Goal: Information Seeking & Learning: Learn about a topic

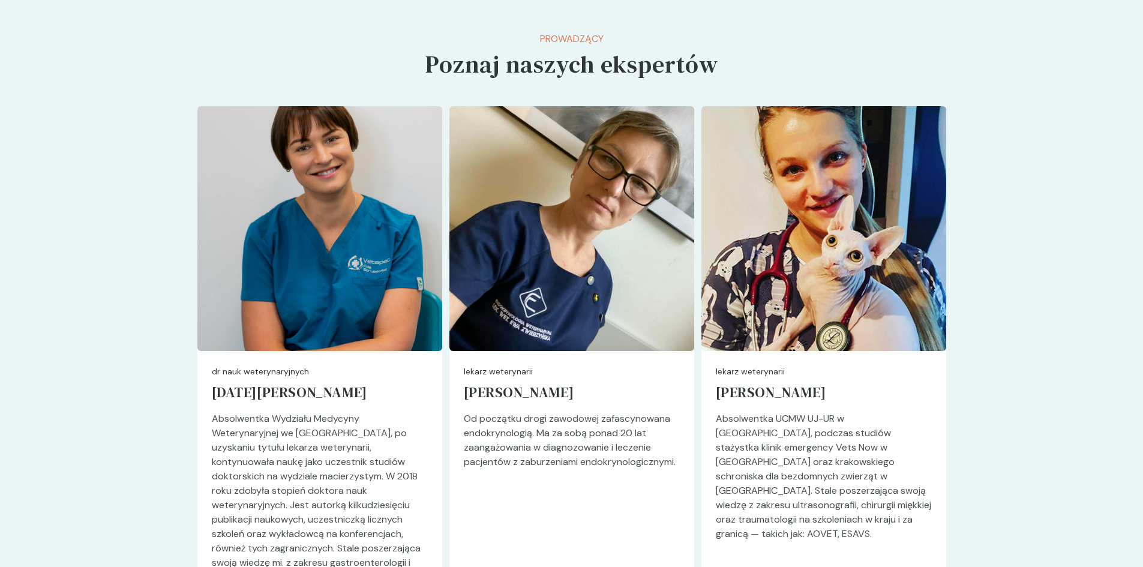
scroll to position [3144, 0]
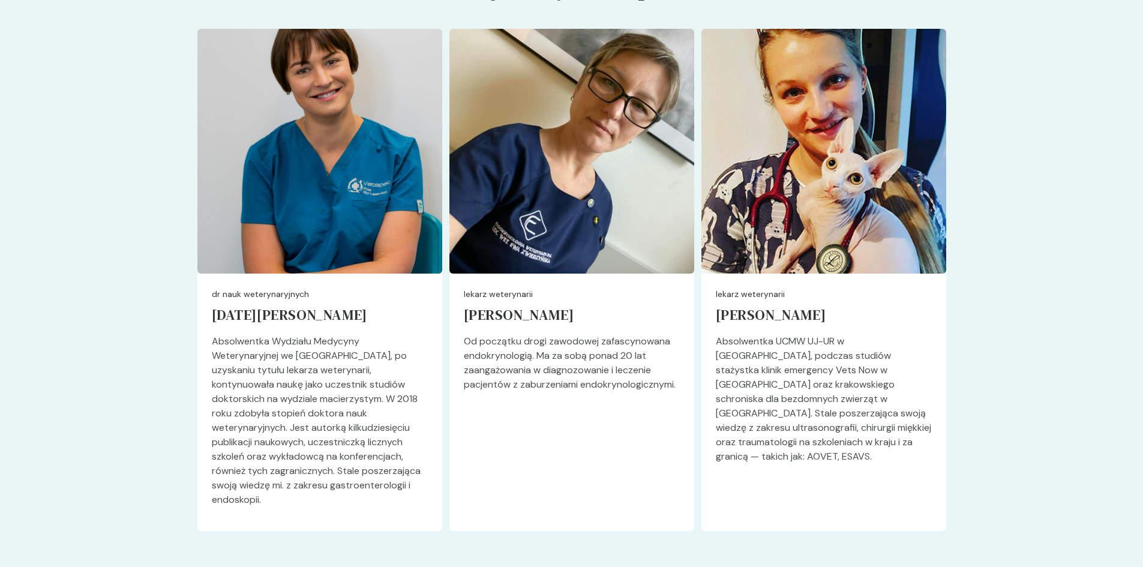
click at [213, 274] on div "dr nauk weterynaryjnych Pola Borusewicz Absolwentka Wydziału Medycyny Weterynar…" at bounding box center [319, 402] width 245 height 257
drag, startPoint x: 212, startPoint y: 274, endPoint x: 334, endPoint y: 289, distance: 122.6
click at [334, 289] on div "dr nauk weterynaryjnych Pola Borusewicz Absolwentka Wydziału Medycyny Weterynar…" at bounding box center [319, 402] width 245 height 257
copy div "dr nauk weterynaryjnych Pola Borusewicz"
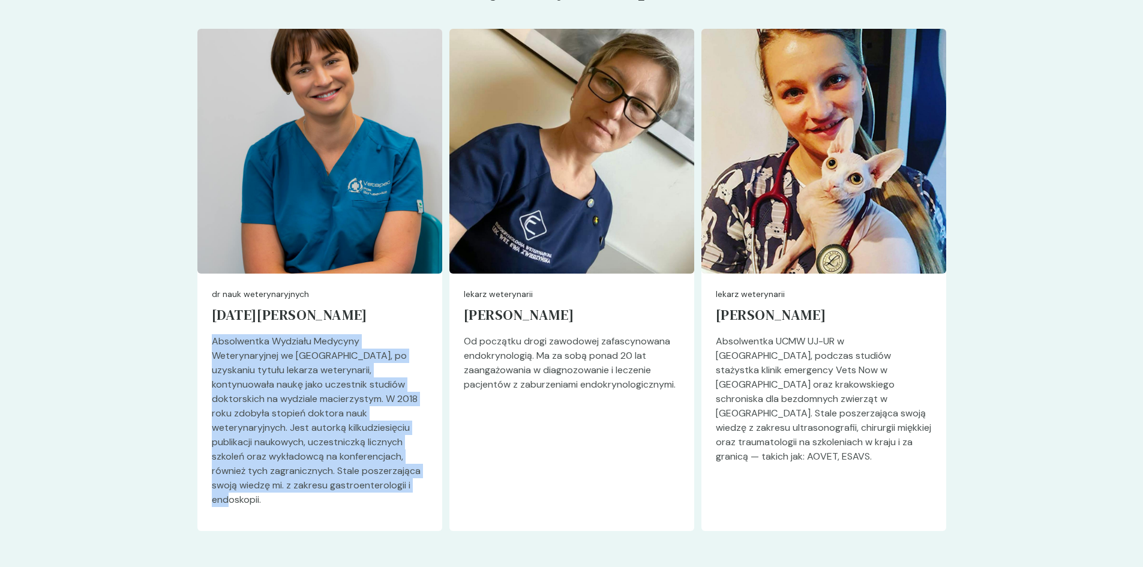
drag, startPoint x: 347, startPoint y: 470, endPoint x: 212, endPoint y: 321, distance: 201.8
click at [212, 334] on p "Absolwentka Wydziału Medycyny Weterynaryjnej we Wrocławiu, po uzyskaniu tytułu …" at bounding box center [320, 425] width 216 height 182
copy p "Absolwentka Wydziału Medycyny Weterynaryjnej we Wrocławiu, po uzyskaniu tytułu …"
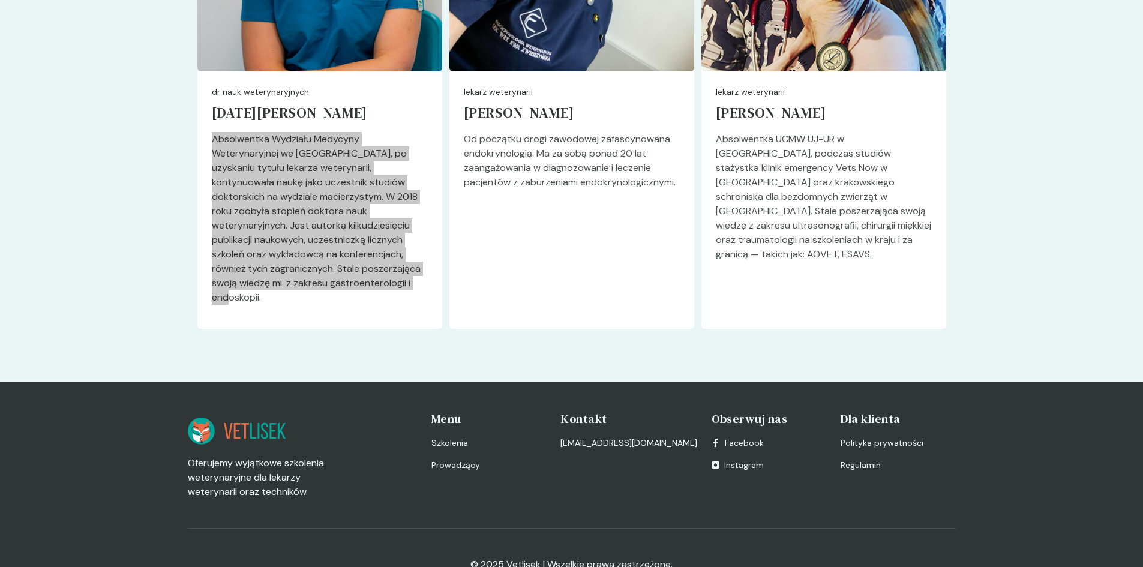
scroll to position [3166, 0]
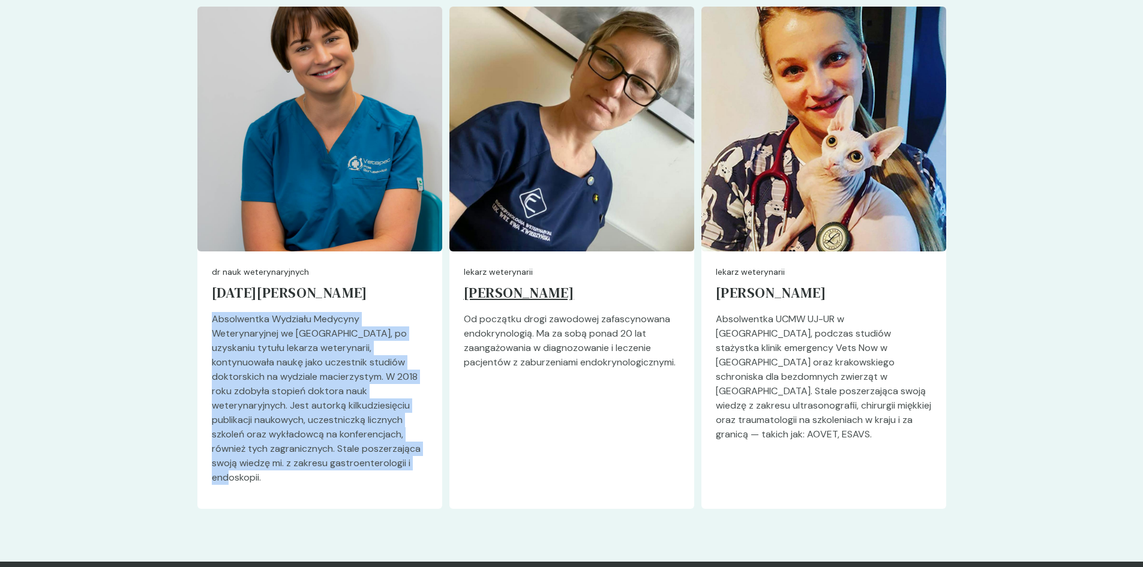
click at [527, 278] on h5 "[PERSON_NAME]" at bounding box center [572, 295] width 216 height 34
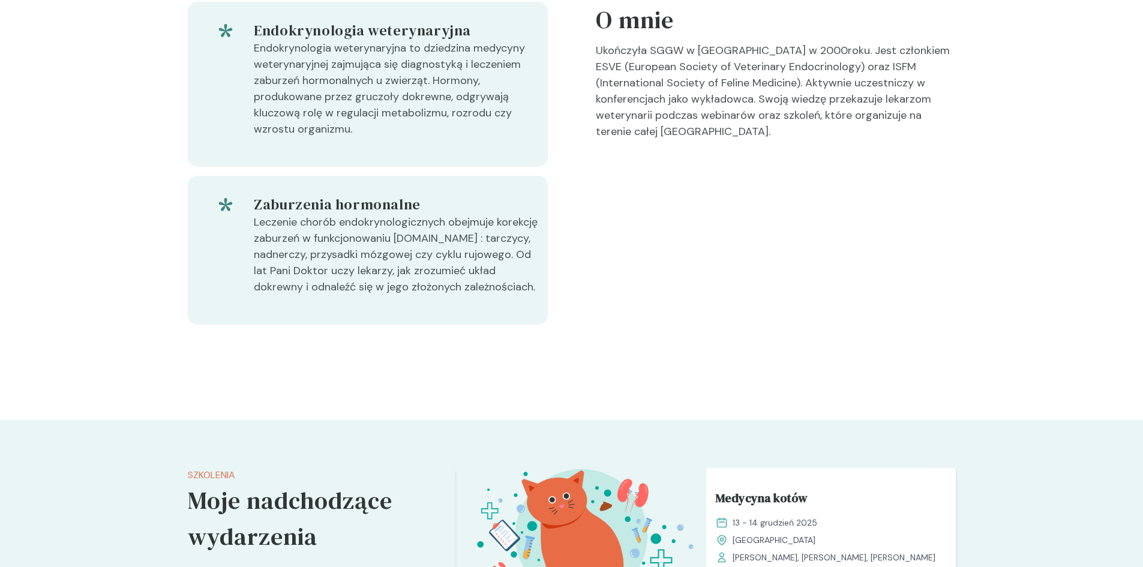
scroll to position [300, 0]
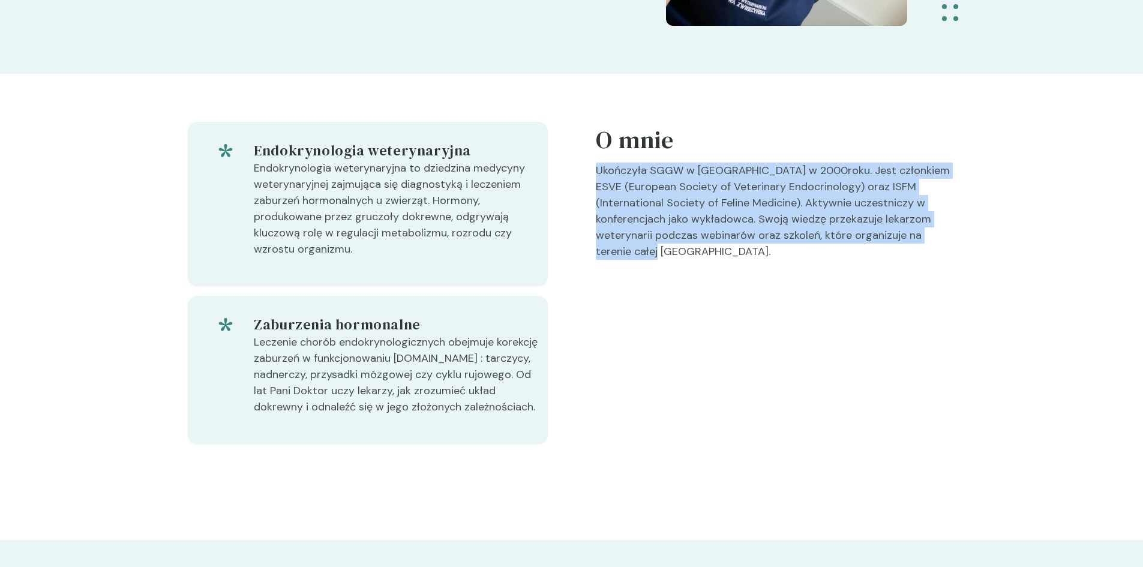
drag, startPoint x: 939, startPoint y: 239, endPoint x: 598, endPoint y: 170, distance: 347.8
click at [598, 170] on p "Ukończyła SGGW w Warszawie w 2000roku. Jest członkiem ESVE (European Society of…" at bounding box center [776, 216] width 360 height 107
copy p "Ukończyła SGGW w Warszawie w 2000roku. Jest członkiem ESVE (European Society of…"
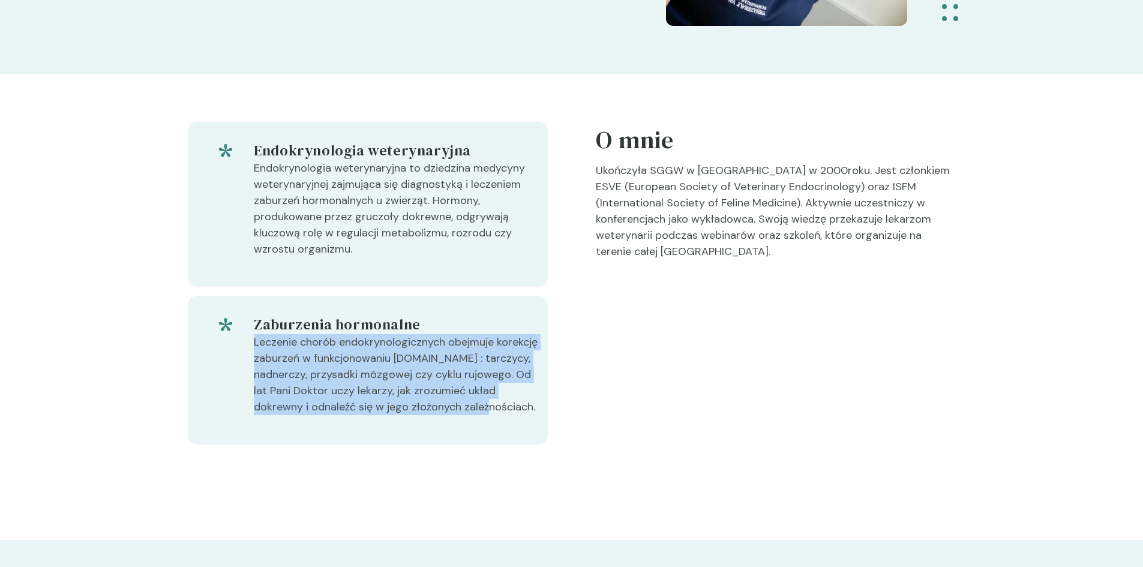
drag, startPoint x: 475, startPoint y: 410, endPoint x: 246, endPoint y: 337, distance: 240.2
click at [246, 337] on div "Leczenie chorób endokrynologicznych obejmuje korekcję zaburzeń w funkcjonowaniu…" at bounding box center [367, 379] width 341 height 91
copy div "Leczenie chorób endokrynologicznych obejmuje korekcję zaburzeń w funkcjonowaniu…"
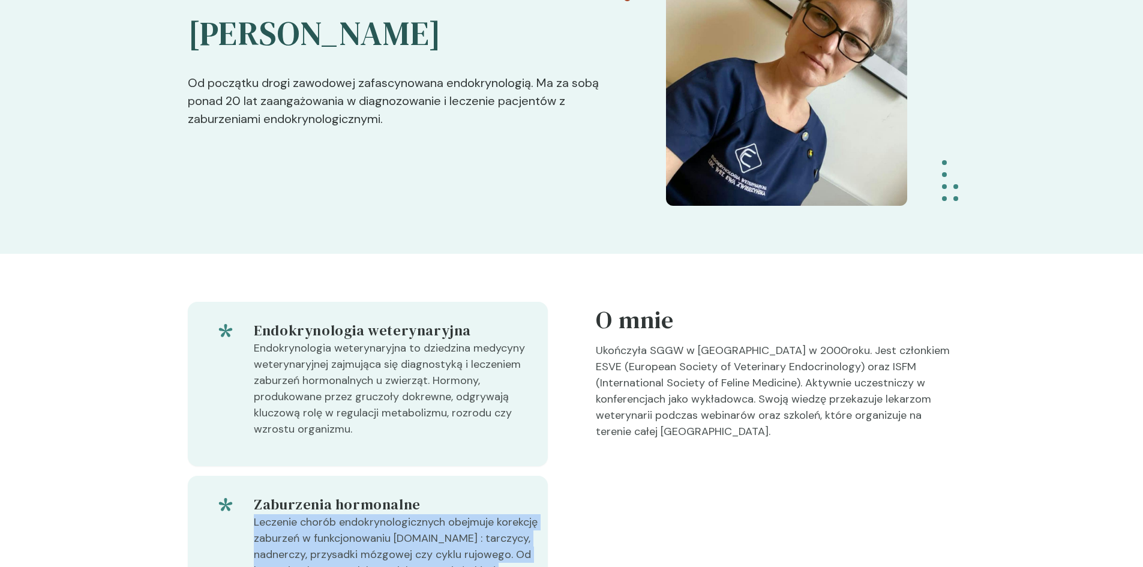
scroll to position [0, 0]
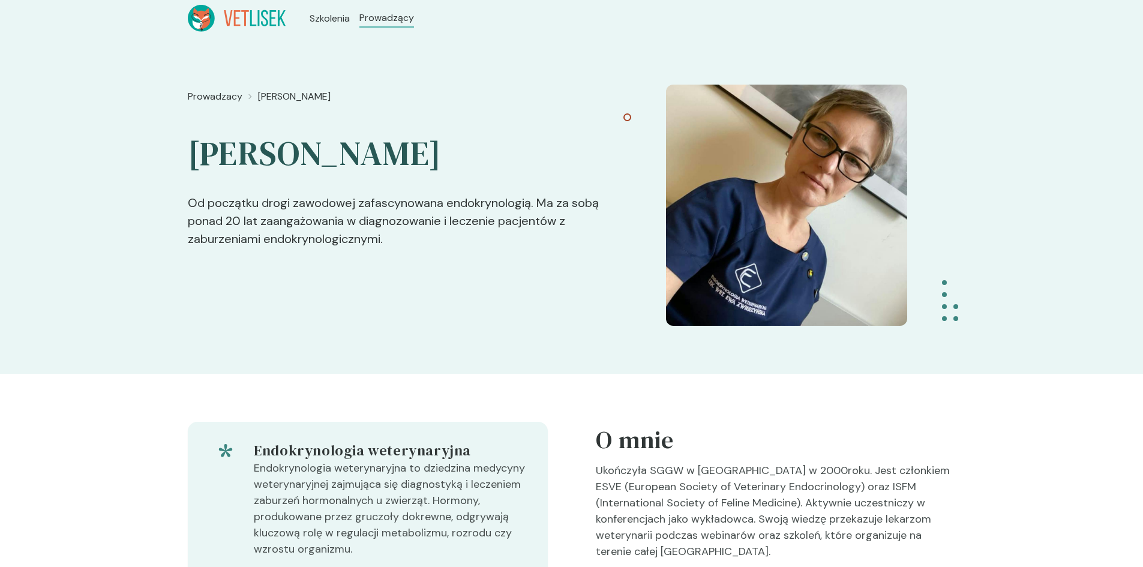
scroll to position [3166, 0]
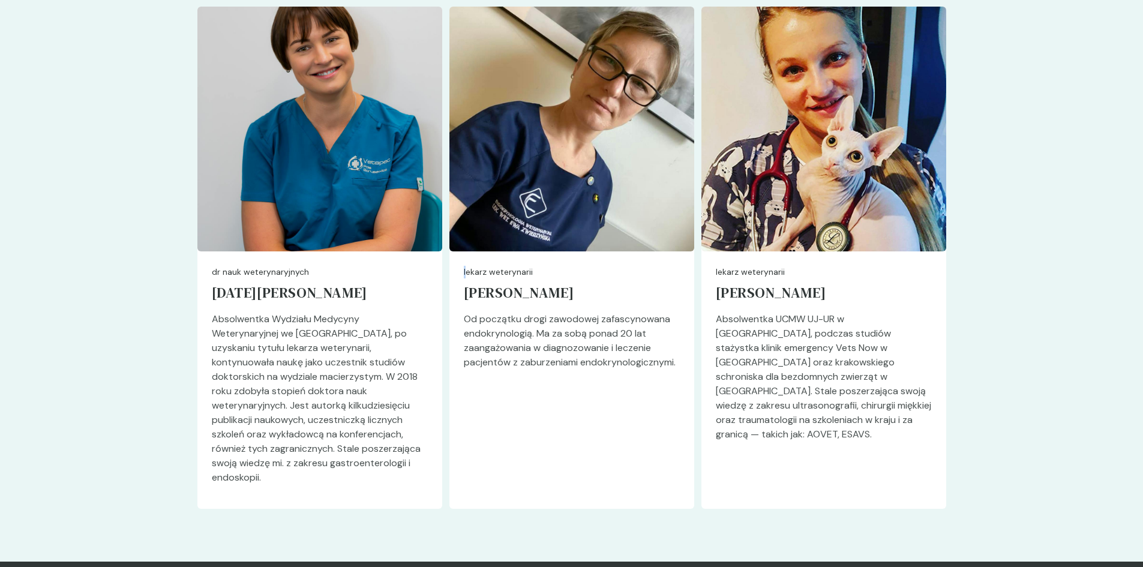
drag, startPoint x: 466, startPoint y: 251, endPoint x: 460, endPoint y: 247, distance: 6.8
click at [460, 251] on div "lekarz weterynarii Ewa Zwierzyńska Od początku drogi zawodowej zafascynowana en…" at bounding box center [571, 379] width 245 height 257
click at [462, 251] on div "lekarz weterynarii Ewa Zwierzyńska Od początku drogi zawodowej zafascynowana en…" at bounding box center [571, 379] width 245 height 257
drag, startPoint x: 464, startPoint y: 249, endPoint x: 577, endPoint y: 280, distance: 117.6
click at [577, 280] on div "lekarz weterynarii Ewa Zwierzyńska Od początku drogi zawodowej zafascynowana en…" at bounding box center [571, 379] width 245 height 257
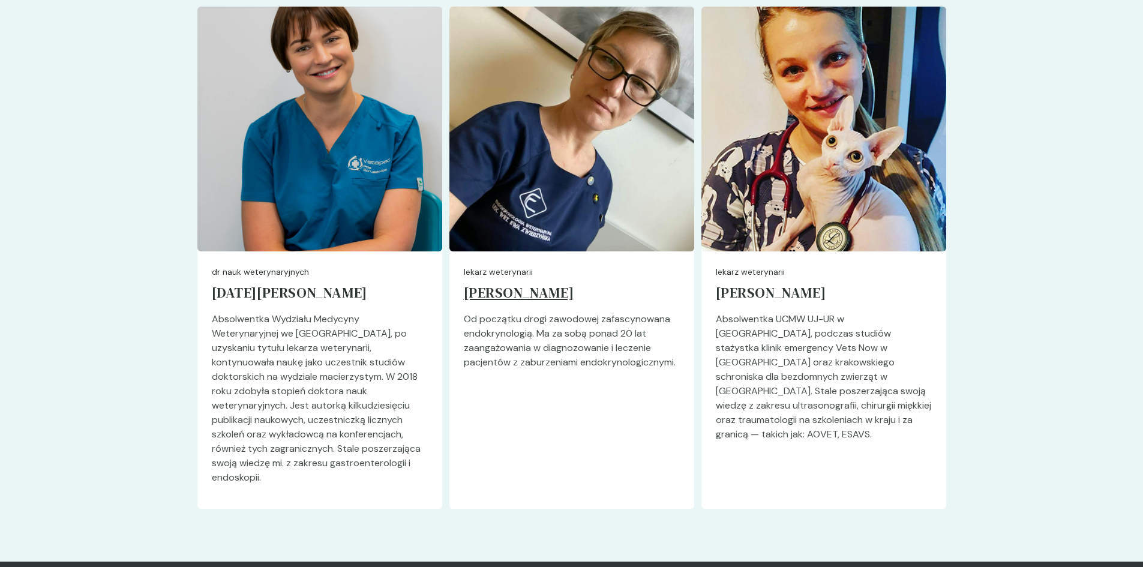
copy div "lekarz weterynarii Ewa Zwierzyńska"
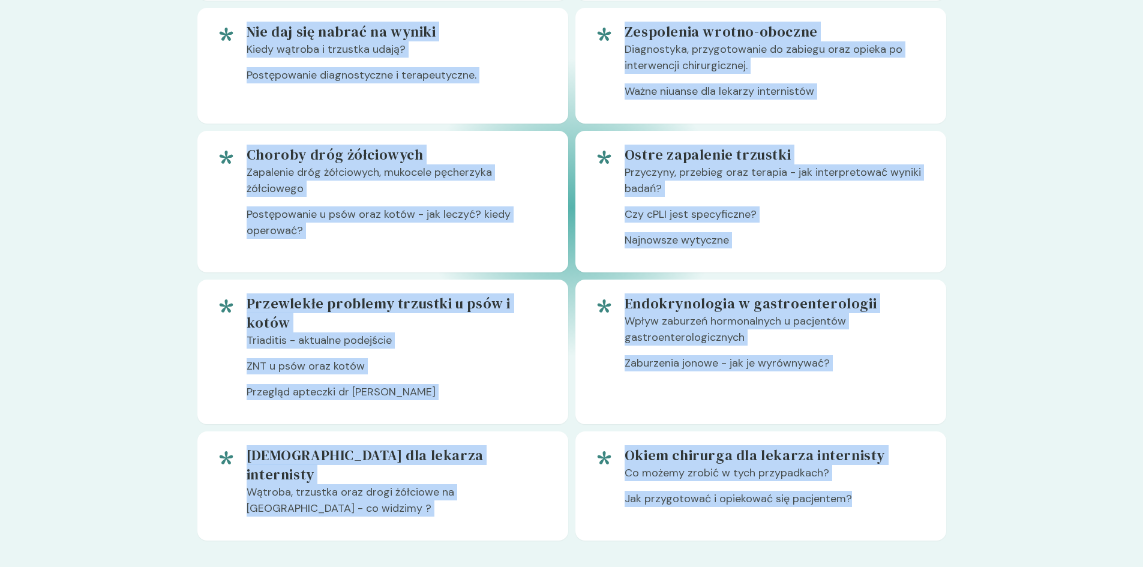
scroll to position [946, 0]
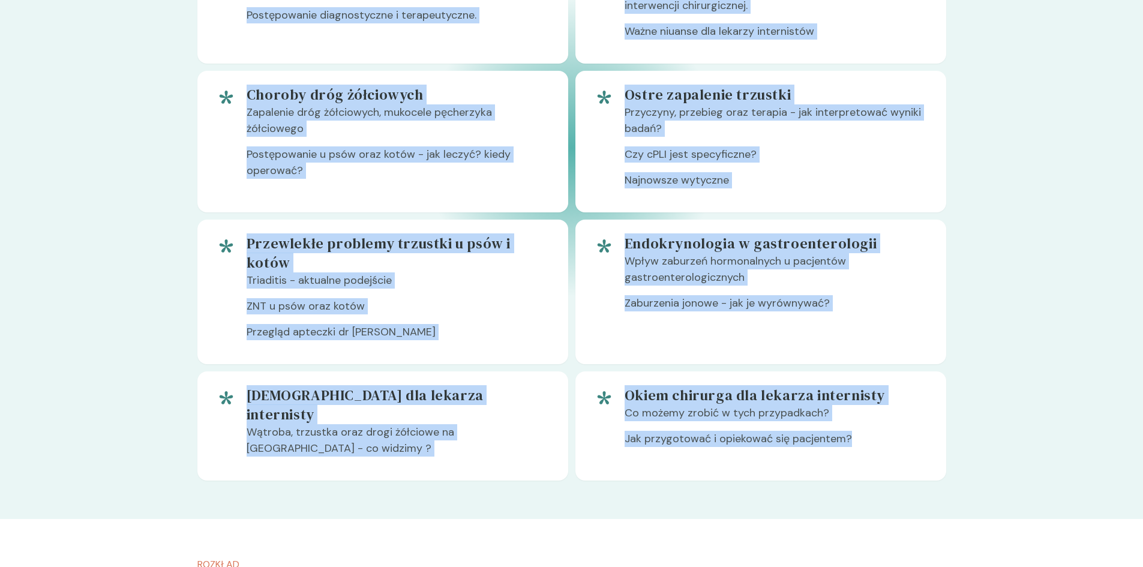
drag, startPoint x: 248, startPoint y: 256, endPoint x: 839, endPoint y: 427, distance: 615.7
click at [854, 440] on div "Diagnostyka chorób wątroby i trzustki Interpretacja wyników badań - na co zwrac…" at bounding box center [571, 147] width 749 height 665
copy div "Diagnostyka chorób wątroby i trzustki Interpretacja wyników badań - na co zwrac…"
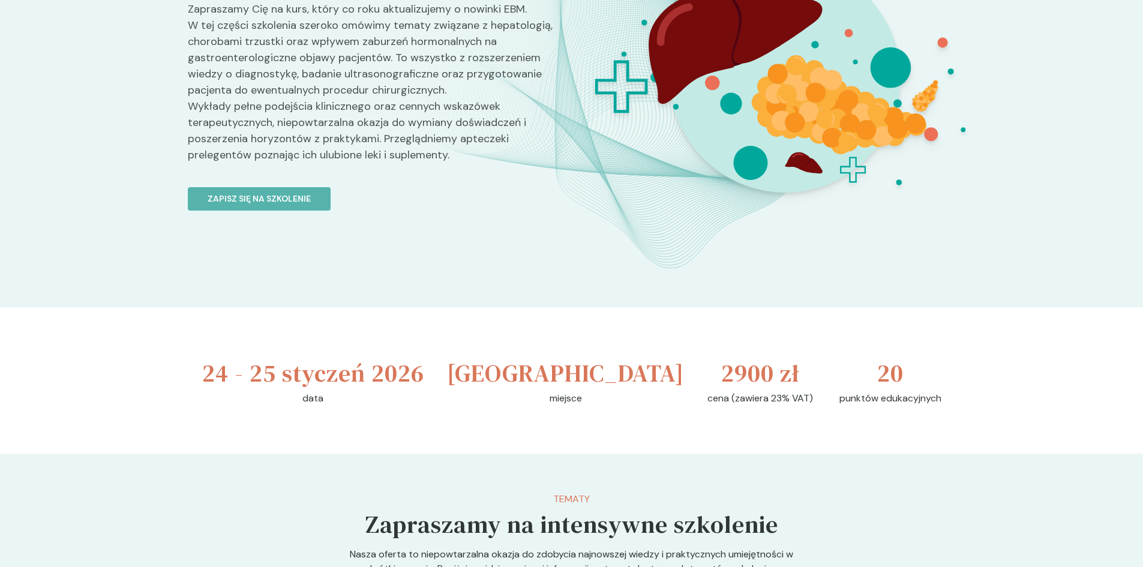
scroll to position [0, 0]
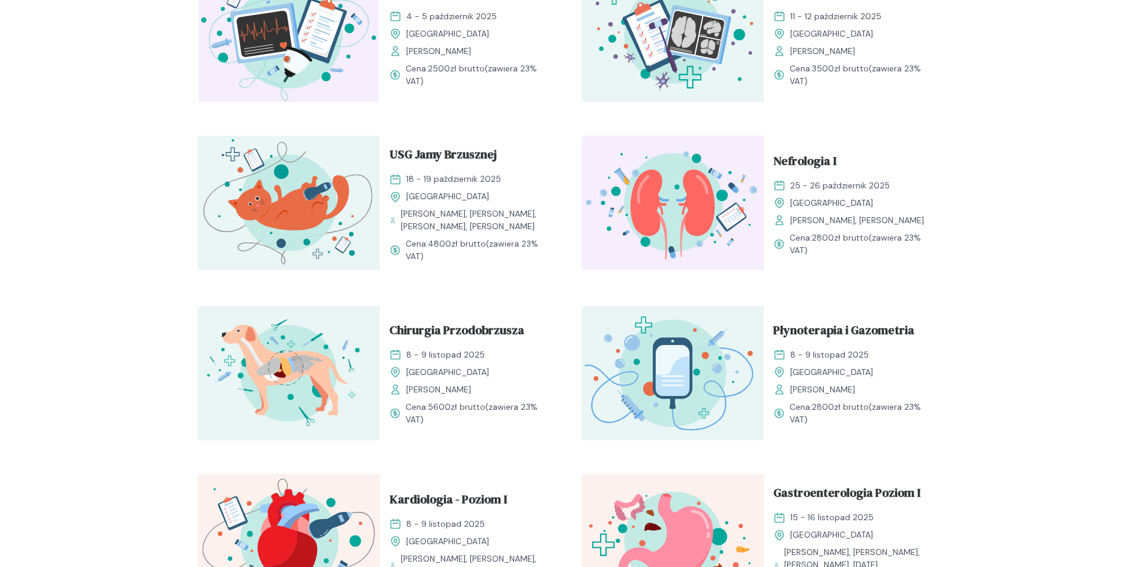
scroll to position [591, 0]
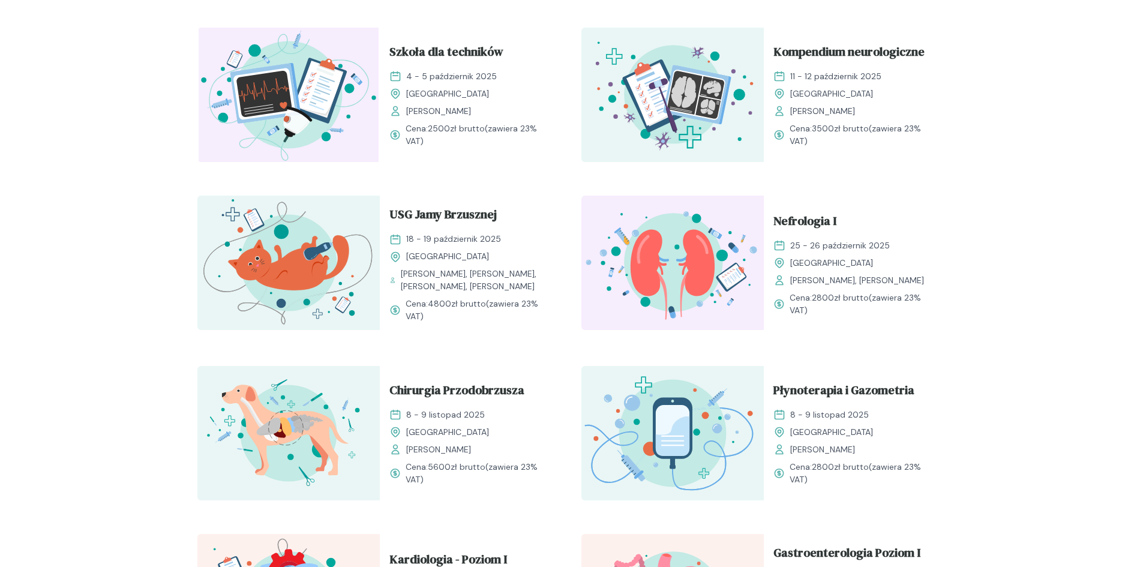
drag, startPoint x: 427, startPoint y: 45, endPoint x: 344, endPoint y: 82, distance: 90.0
click at [344, 82] on img at bounding box center [288, 95] width 182 height 134
click at [422, 47] on span "Szkoła dla techników" at bounding box center [446, 54] width 114 height 23
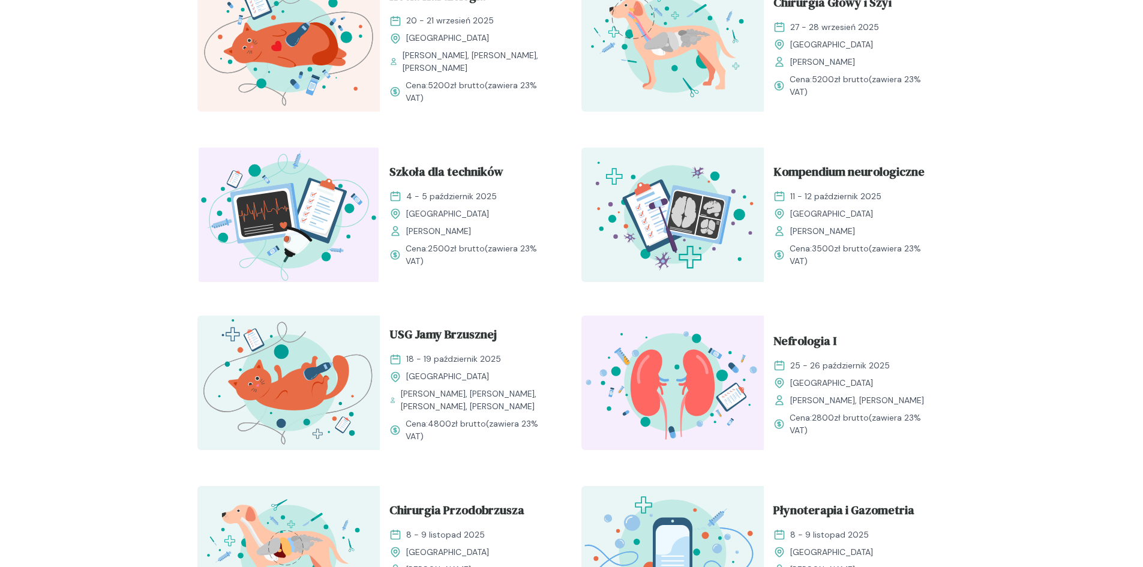
scroll to position [531, 0]
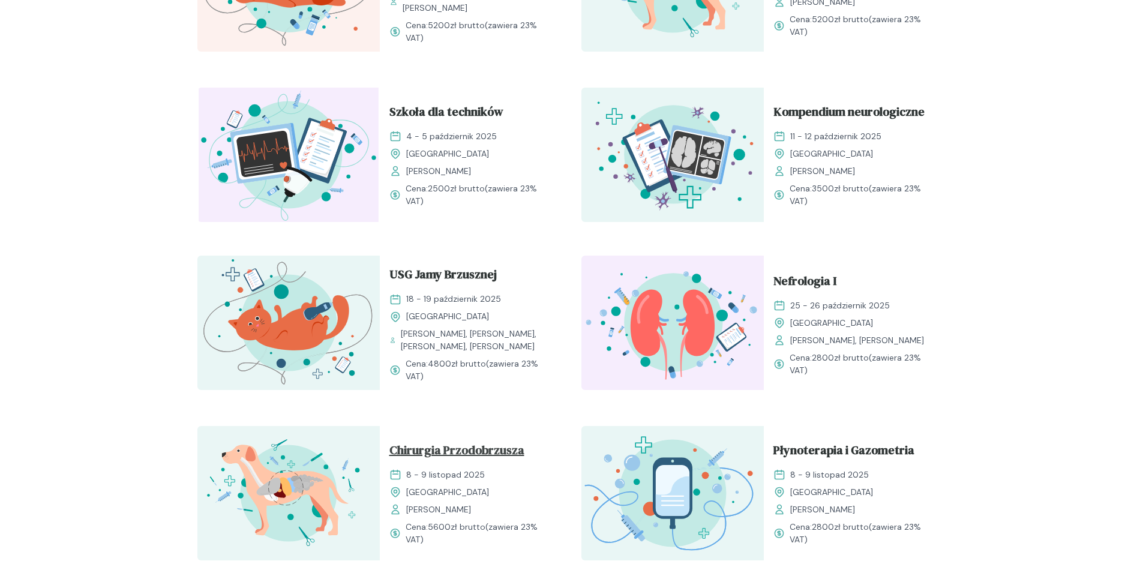
click at [512, 447] on span "Chirurgia Przodobrzusza" at bounding box center [456, 452] width 135 height 23
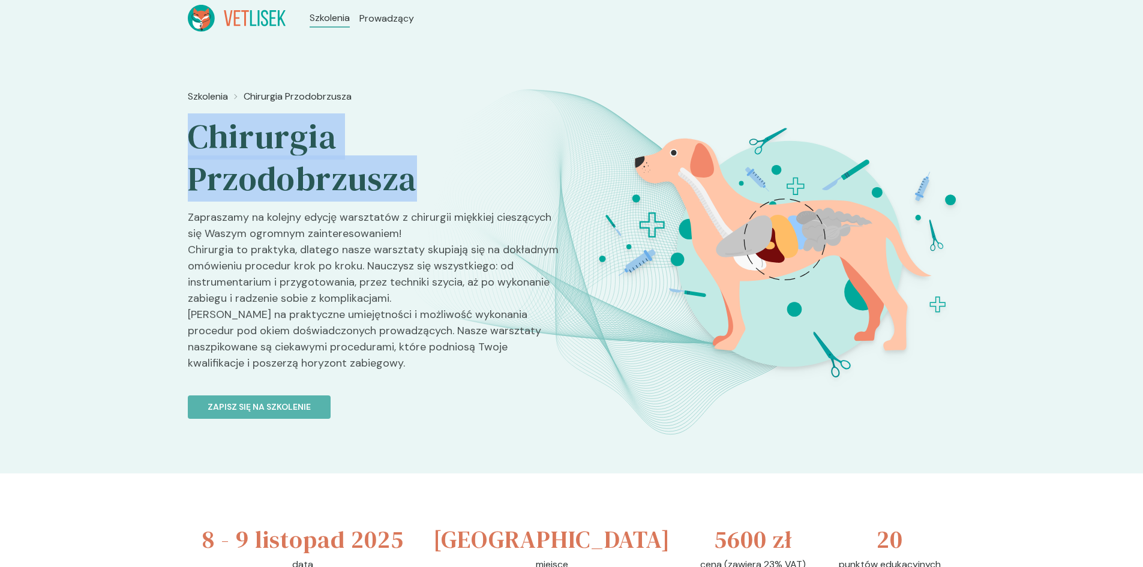
drag, startPoint x: 422, startPoint y: 181, endPoint x: 200, endPoint y: 131, distance: 227.4
click at [190, 127] on h2 "Chirurgia Przodobrzusza" at bounding box center [375, 158] width 374 height 84
copy h2 "Chirurgia Przodobrzusza"
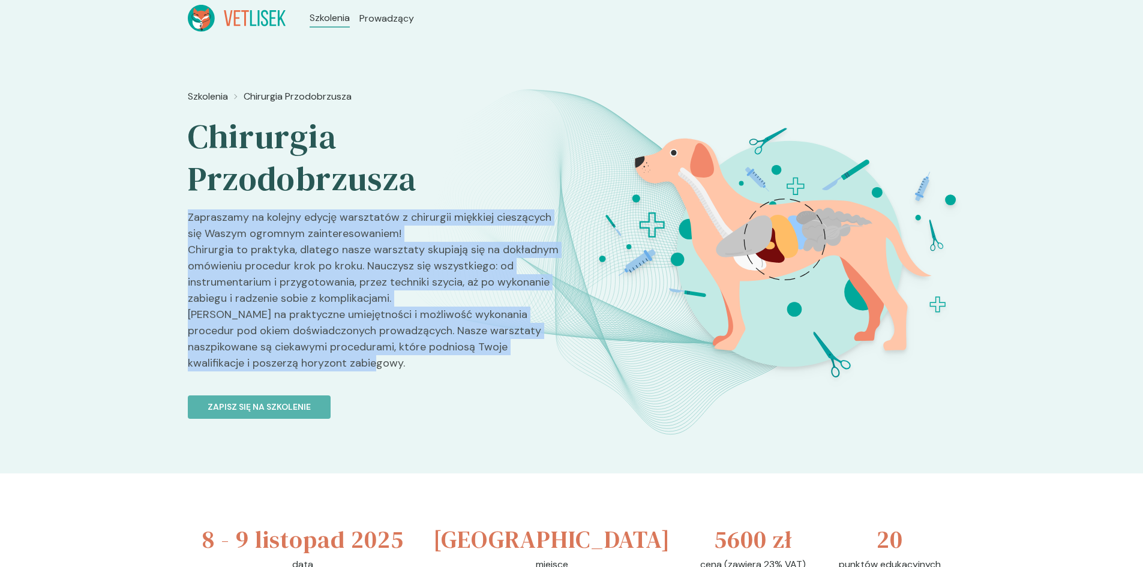
drag, startPoint x: 294, startPoint y: 367, endPoint x: 189, endPoint y: 215, distance: 184.1
click at [189, 215] on p "Zapraszamy na kolejny edycję warsztatów z chirurgii miękkiej cieszących się Was…" at bounding box center [375, 295] width 374 height 172
copy p "Zapraszamy na kolejny edycję warsztatów z chirurgii miękkiej cieszących się Was…"
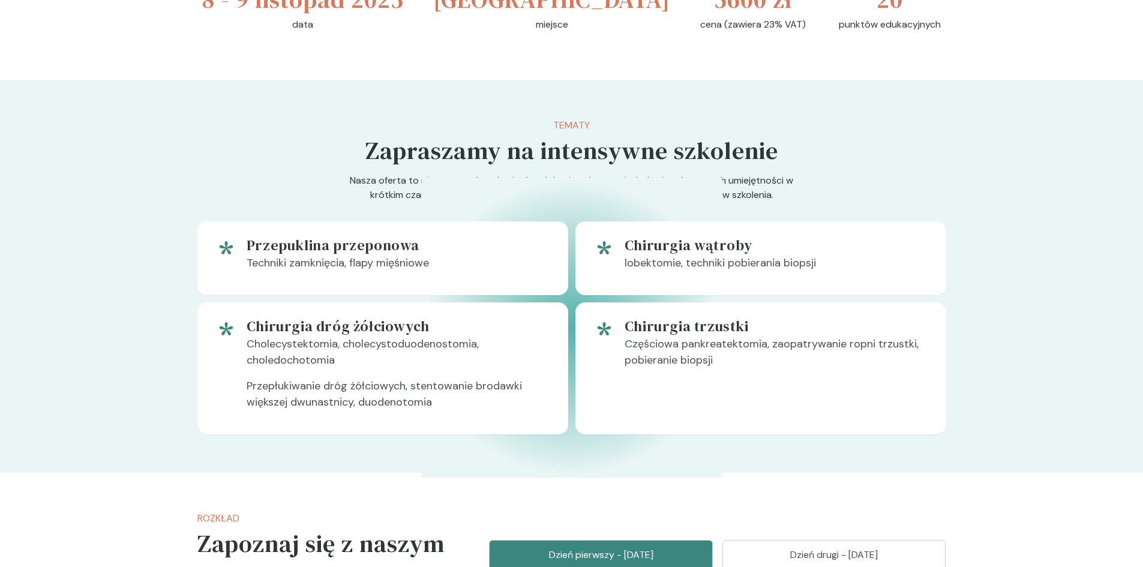
scroll to position [660, 0]
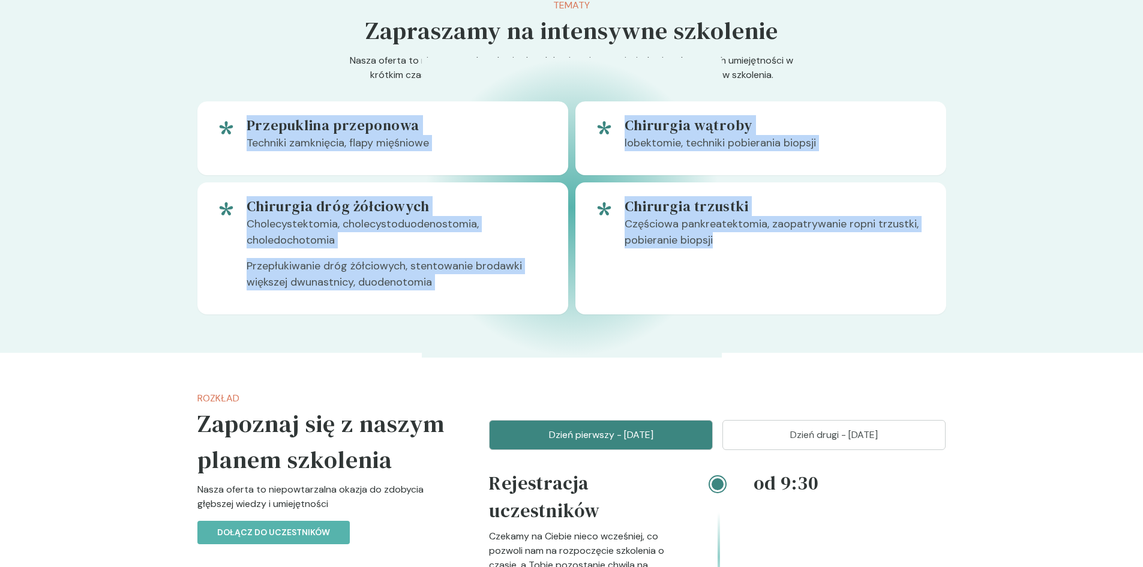
drag, startPoint x: 246, startPoint y: 121, endPoint x: 832, endPoint y: 246, distance: 598.8
click at [832, 246] on div "Przepuklina przeponowa Techniki zamknięcia, flapy mięśniowe Chirurgia wątroby l…" at bounding box center [571, 207] width 749 height 213
copy div "Przepuklina przeponowa Techniki zamknięcia, flapy mięśniowe Chirurgia wątroby l…"
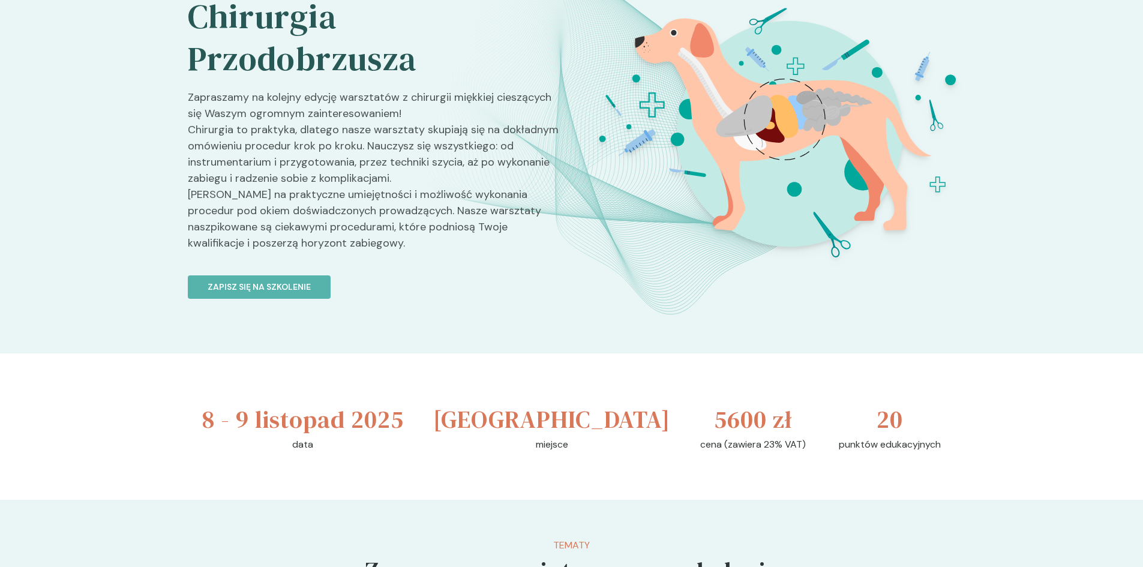
scroll to position [0, 0]
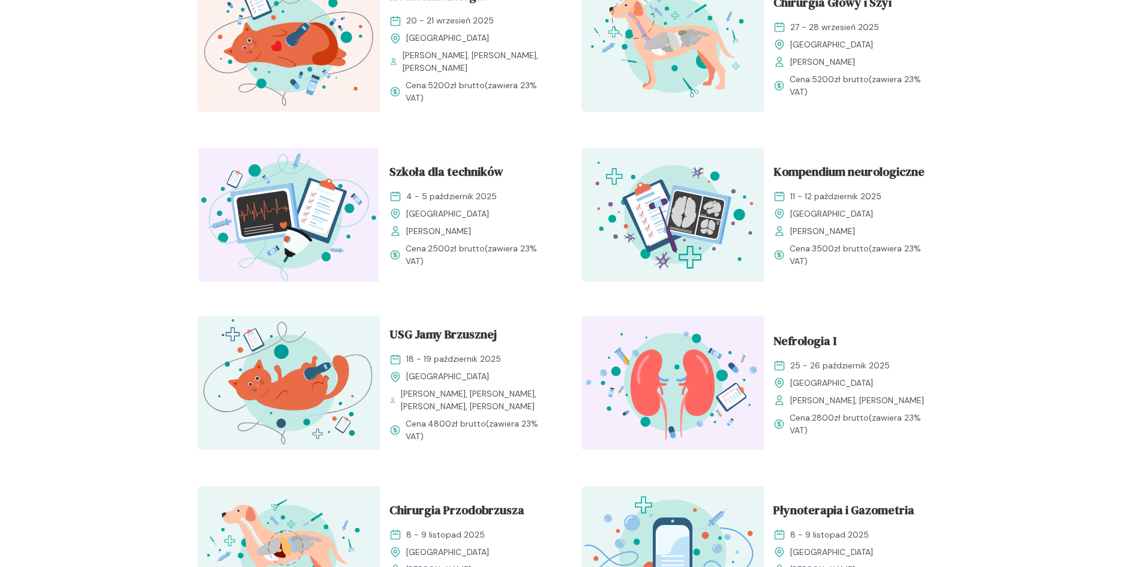
scroll to position [351, 0]
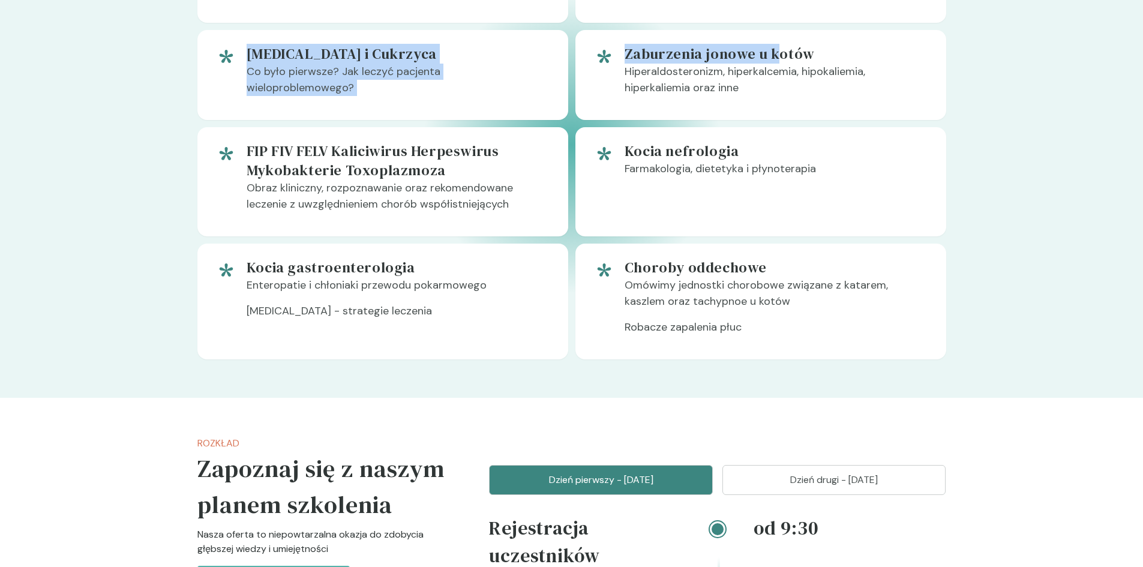
scroll to position [827, 0]
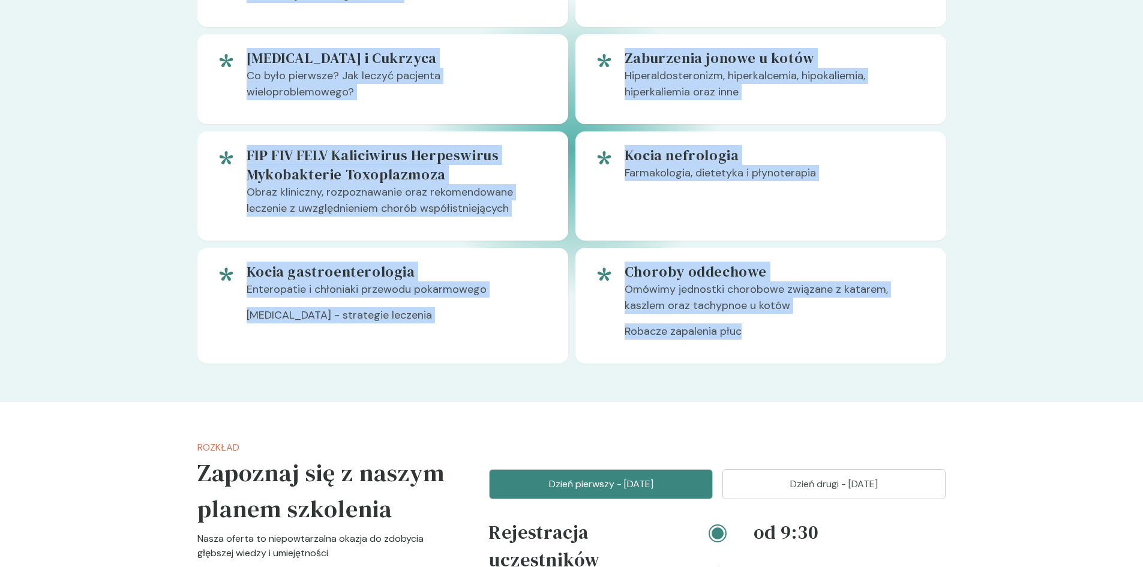
drag, startPoint x: 242, startPoint y: 248, endPoint x: 883, endPoint y: 364, distance: 651.3
click at [883, 364] on div "Tematy Zapraszamy na intensywne szkolenie Nasza oferta to niepowtarzalna okazja…" at bounding box center [572, 97] width 768 height 610
copy div "Nadczynność tarczycy i podstępna geriatria kotów Stabilizacja i strategie lecze…"
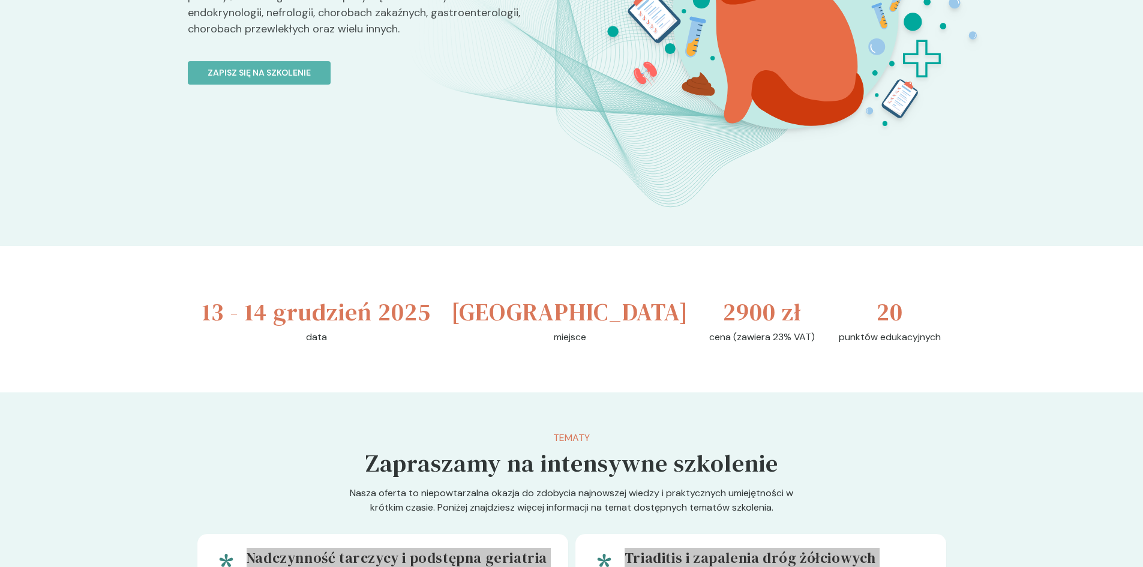
scroll to position [0, 0]
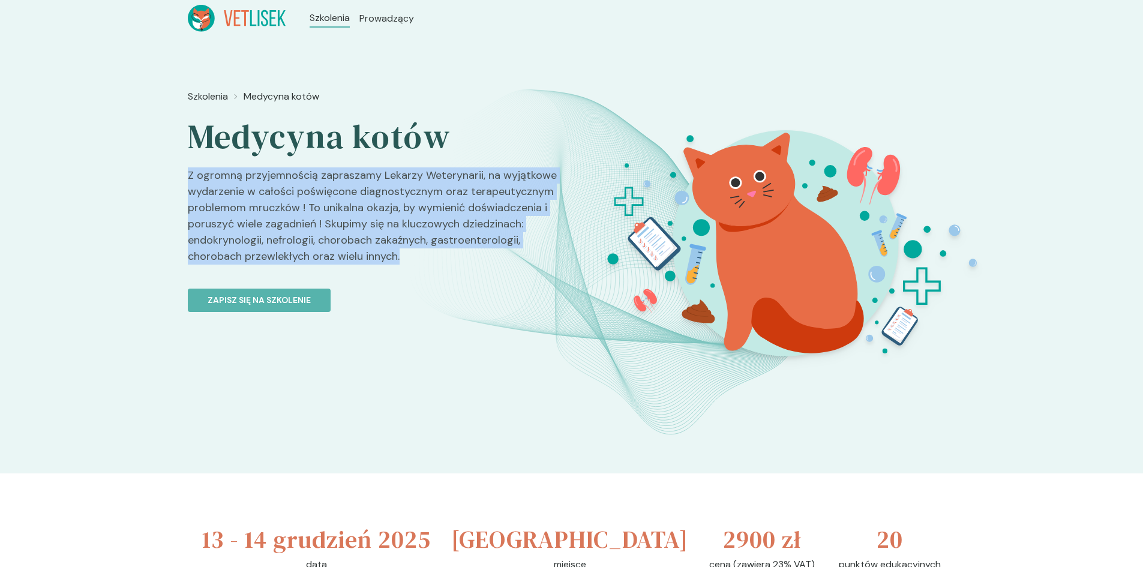
drag, startPoint x: 400, startPoint y: 258, endPoint x: 185, endPoint y: 175, distance: 230.4
click at [185, 175] on div "Szkolenia Medycyna kotów Medycyna kotów Z ogromną przyjemnością zapraszamy Leka…" at bounding box center [571, 255] width 1143 height 437
copy p "Z ogromną przyjemnością zapraszamy Lekarzy Weterynarii, na wyjątkowe wydarzenie…"
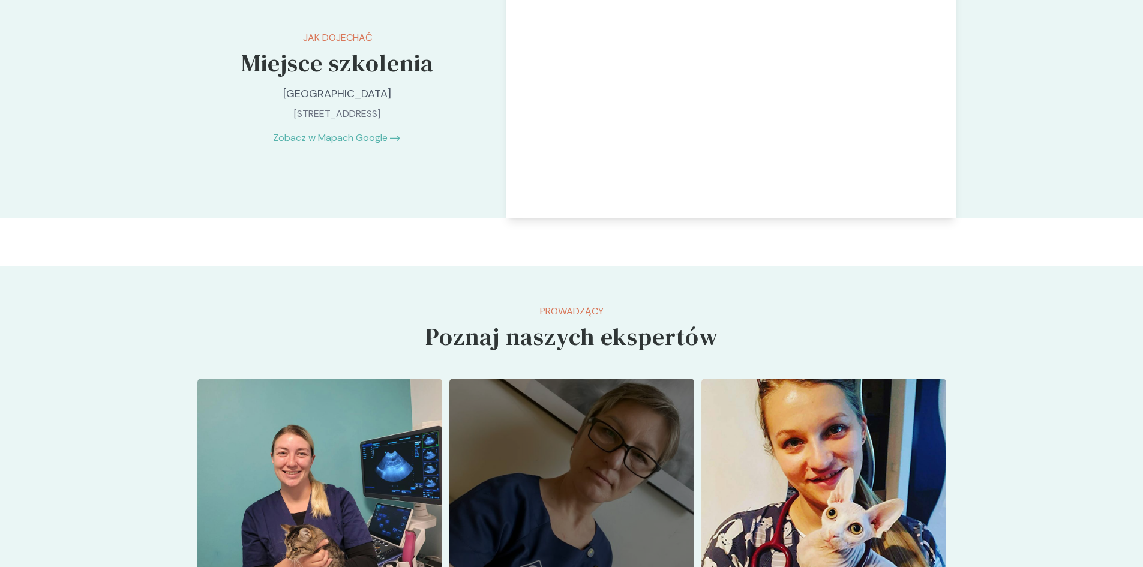
scroll to position [3060, 0]
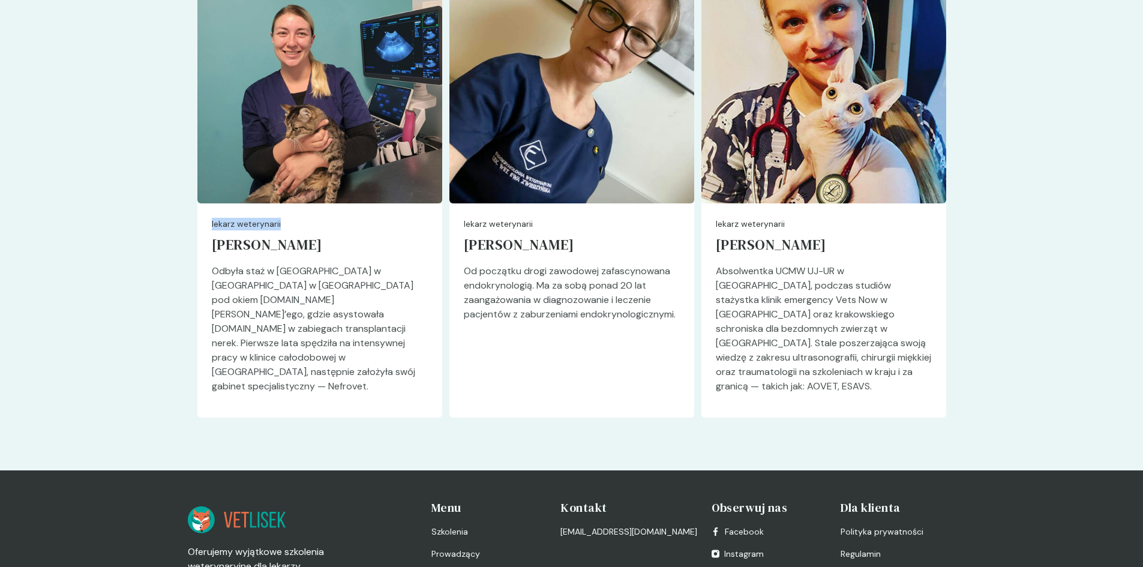
drag, startPoint x: 209, startPoint y: 219, endPoint x: 284, endPoint y: 223, distance: 75.7
click at [284, 223] on div "lekarz weterynarii Barbara Zacharewicz Odbyła staż w pet - Animal hospital w Sa…" at bounding box center [319, 310] width 245 height 214
click at [208, 220] on div "lekarz weterynarii Barbara Zacharewicz Odbyła staż w pet - Animal hospital w Sa…" at bounding box center [319, 310] width 245 height 214
drag, startPoint x: 213, startPoint y: 222, endPoint x: 350, endPoint y: 251, distance: 140.5
click at [350, 251] on div "lekarz weterynarii Barbara Zacharewicz Odbyła staż w pet - Animal hospital w Sa…" at bounding box center [319, 310] width 245 height 214
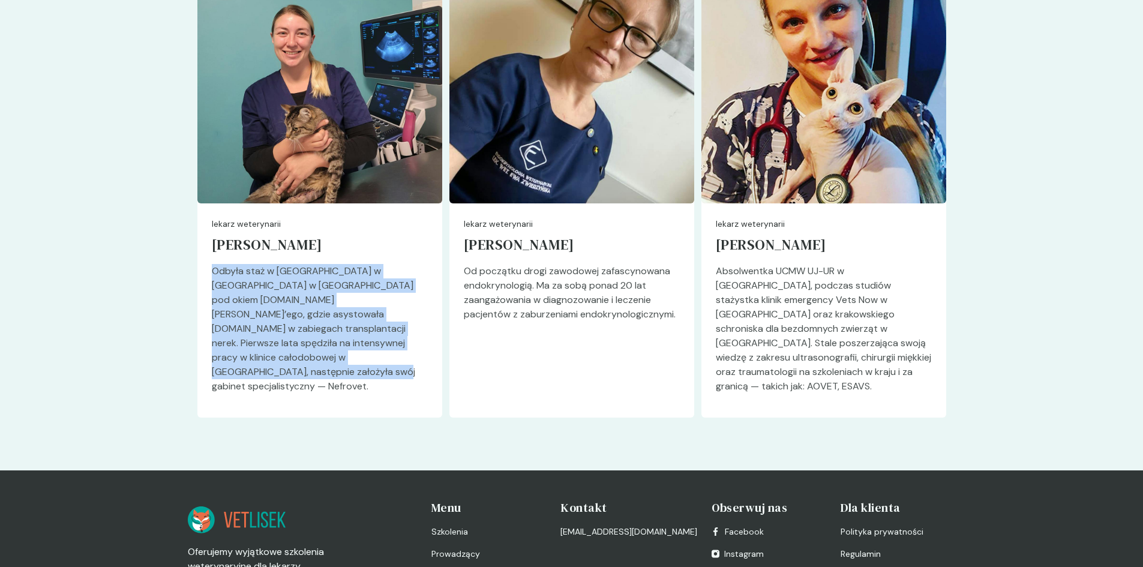
drag, startPoint x: 342, startPoint y: 361, endPoint x: 211, endPoint y: 268, distance: 160.5
click at [212, 268] on p "Odbyła staż w [GEOGRAPHIC_DATA] w [GEOGRAPHIC_DATA] w [GEOGRAPHIC_DATA] pod oki…" at bounding box center [320, 333] width 216 height 139
copy p "Odbyła staż w [GEOGRAPHIC_DATA] w [GEOGRAPHIC_DATA] w [GEOGRAPHIC_DATA] pod oki…"
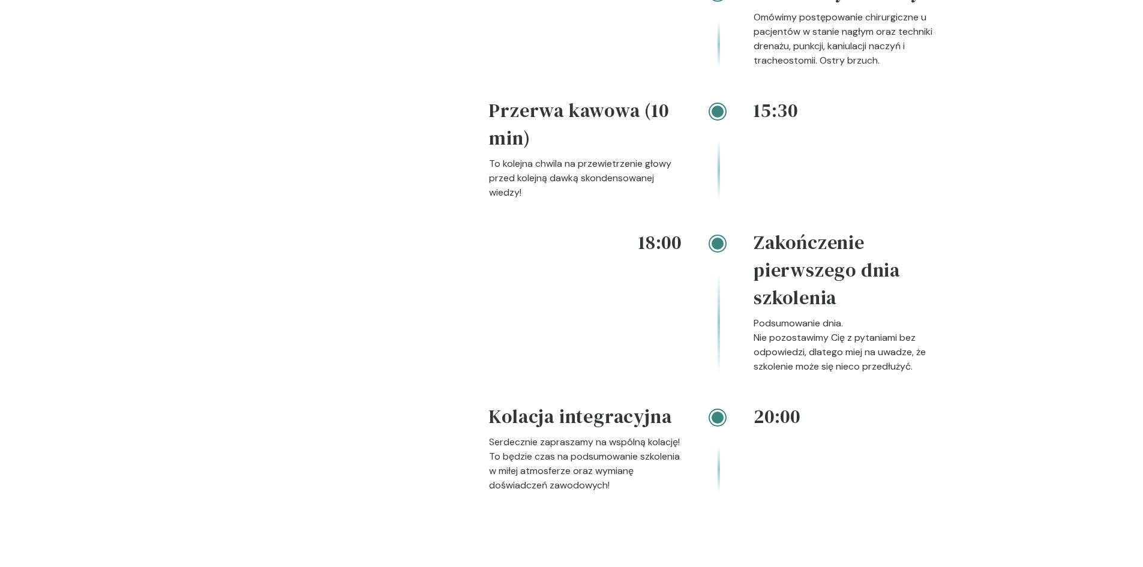
scroll to position [2640, 0]
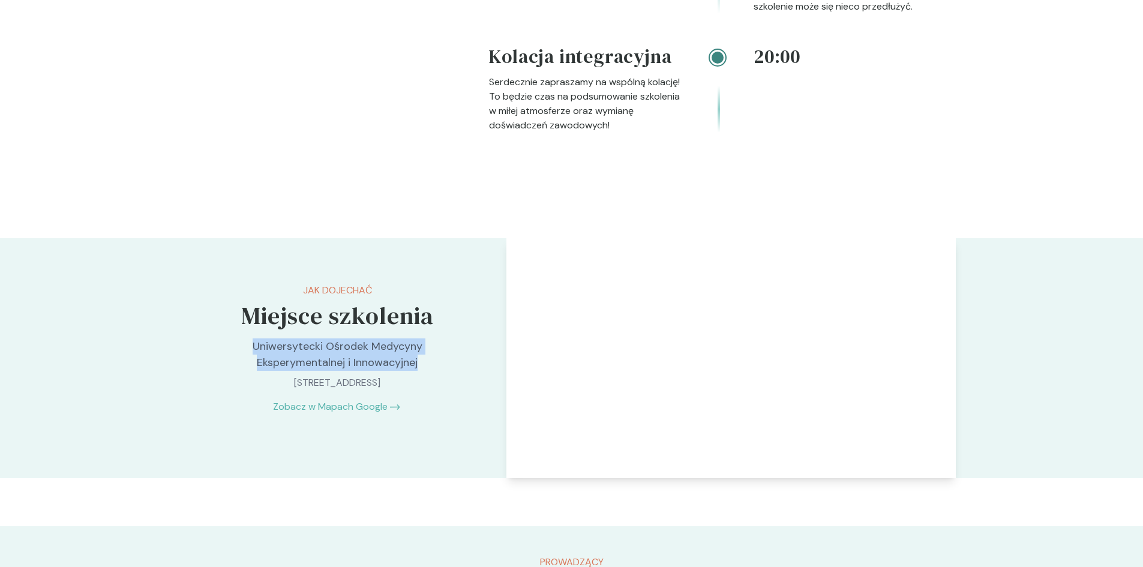
drag, startPoint x: 425, startPoint y: 368, endPoint x: 253, endPoint y: 343, distance: 173.5
click at [253, 343] on p "Uniwersytecki Ośrodek Medycyny Eksperymentalnej i Innowacyjnej" at bounding box center [337, 354] width 251 height 32
copy p "Uniwersytecki Ośrodek Medycyny Eksperymentalnej i Innowacyjnej"
click at [270, 383] on p "Rędzina 1D, 30-240 Kraków, Poland" at bounding box center [337, 383] width 251 height 14
drag, startPoint x: 256, startPoint y: 383, endPoint x: 425, endPoint y: 382, distance: 169.2
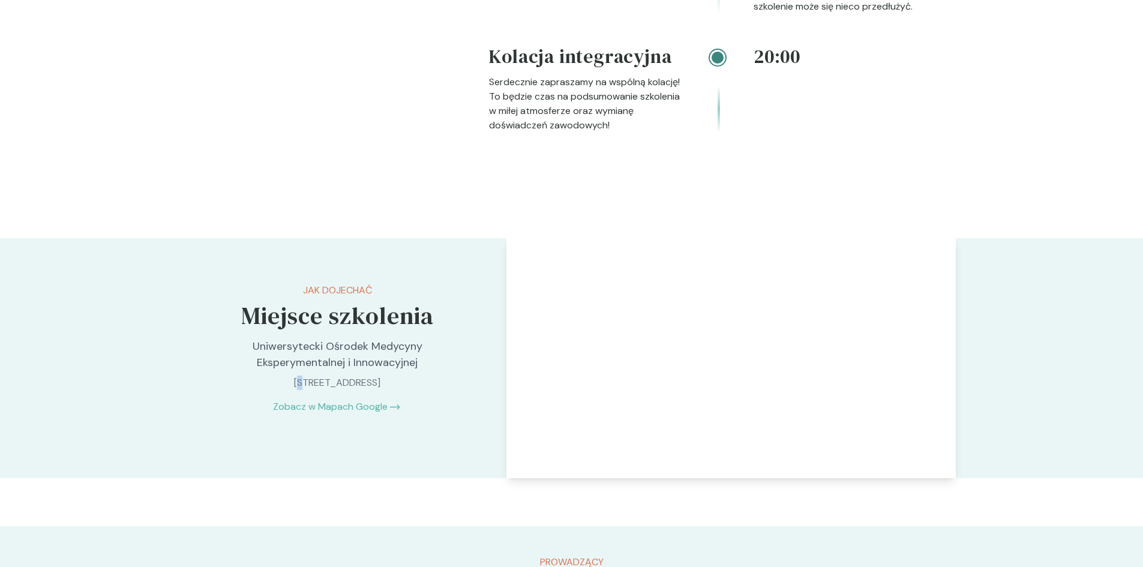
click at [425, 382] on p "Rędzina 1D, 30-240 Kraków, Poland" at bounding box center [337, 383] width 251 height 14
copy p "Rędzina 1D, 30-240 Kraków, Poland"
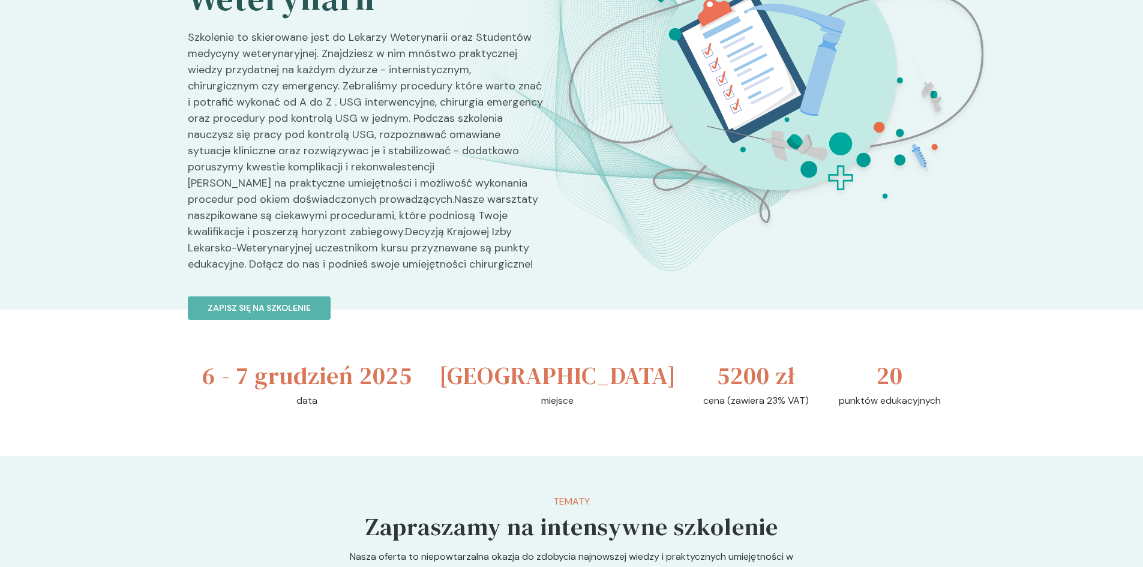
scroll to position [0, 0]
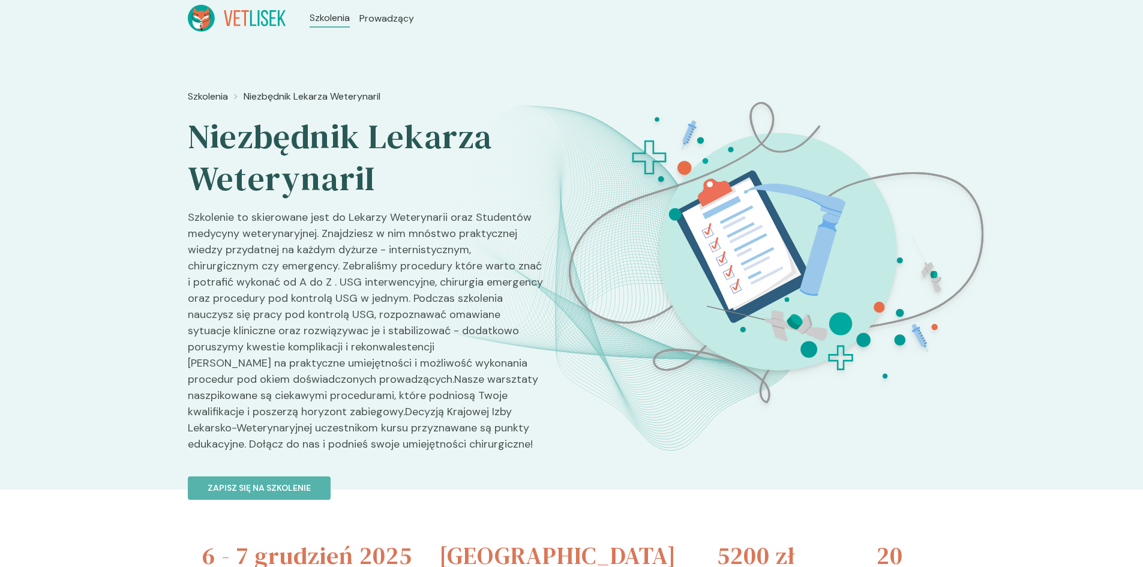
click at [373, 194] on h2 "Niezbędnik Lekarza WeterynariI" at bounding box center [366, 158] width 356 height 84
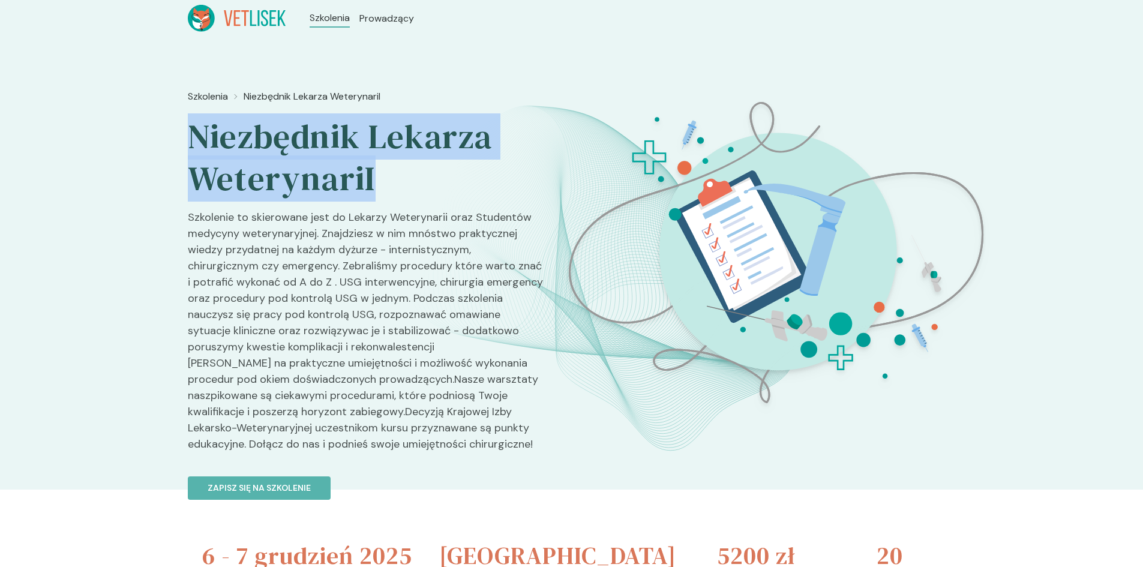
drag, startPoint x: 374, startPoint y: 179, endPoint x: 187, endPoint y: 135, distance: 192.3
click at [188, 135] on h2 "Niezbędnik Lekarza WeterynariI" at bounding box center [366, 158] width 356 height 84
copy h2 "Niezbędnik Lekarza WeterynariI"
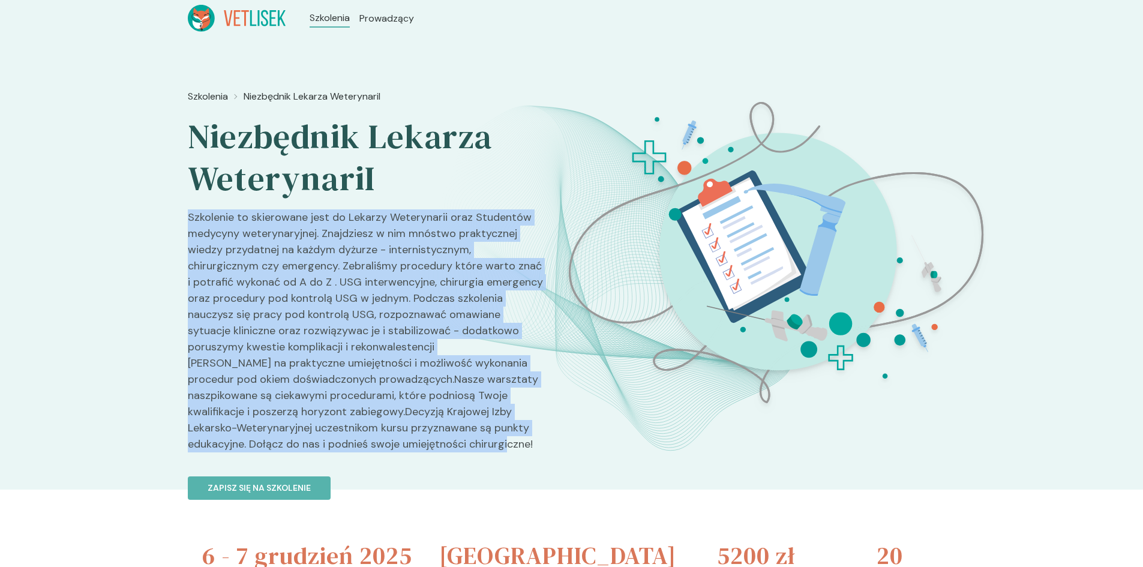
drag, startPoint x: 189, startPoint y: 215, endPoint x: 538, endPoint y: 454, distance: 422.2
click at [538, 454] on p "Szkolenie to skierowane jest do Lekarzy Weterynarii oraz Studentów medycyny wet…" at bounding box center [366, 335] width 356 height 253
copy p "Szkolenie to skierowane jest do Lekarzy Weterynarii oraz Studentów medycyny wet…"
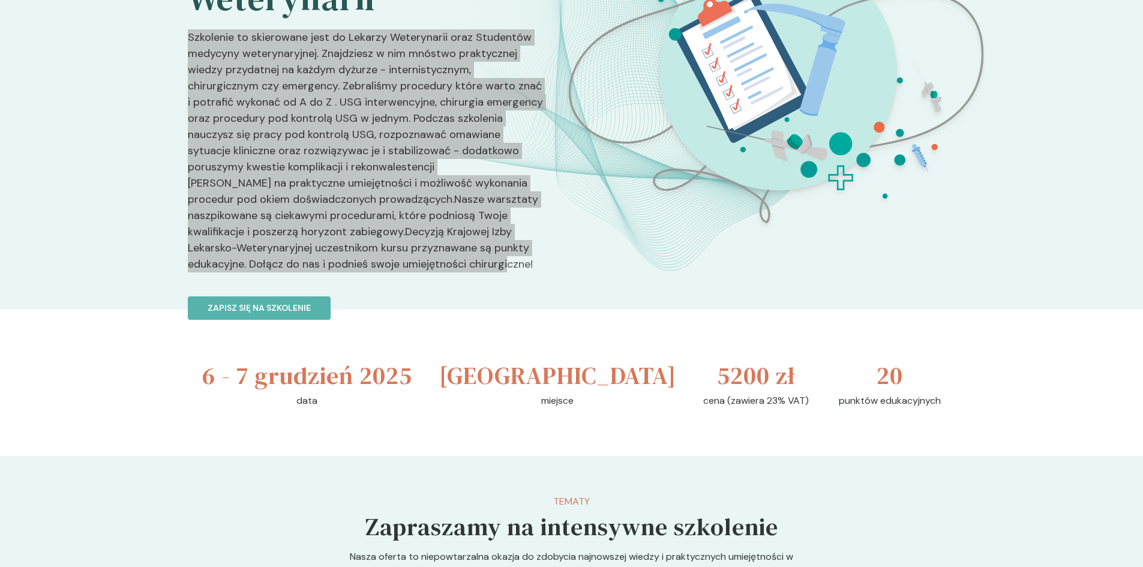
scroll to position [480, 0]
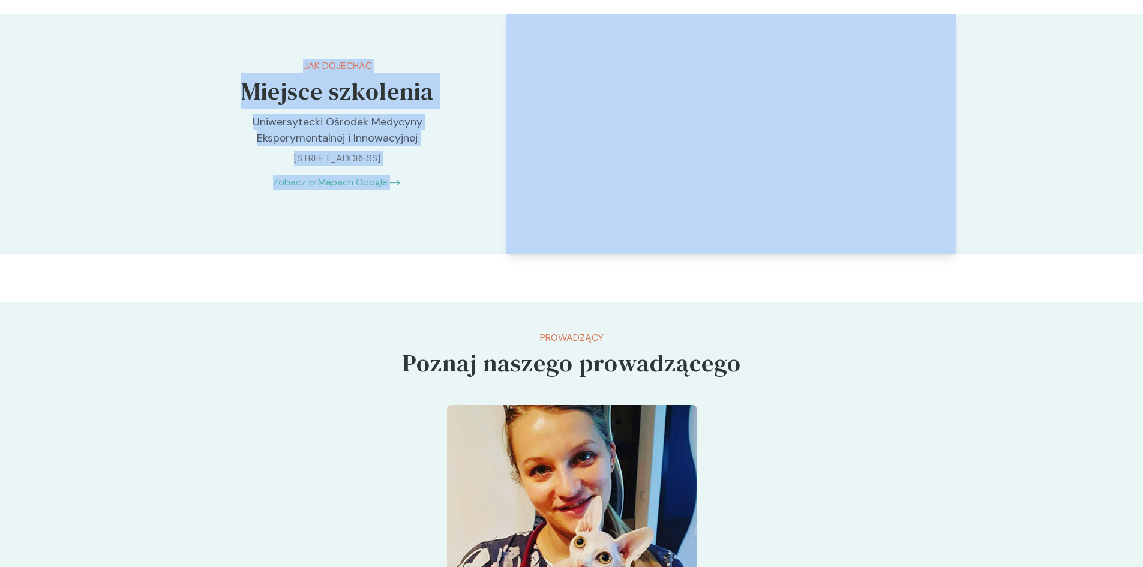
drag, startPoint x: 247, startPoint y: 320, endPoint x: 955, endPoint y: 91, distance: 744.2
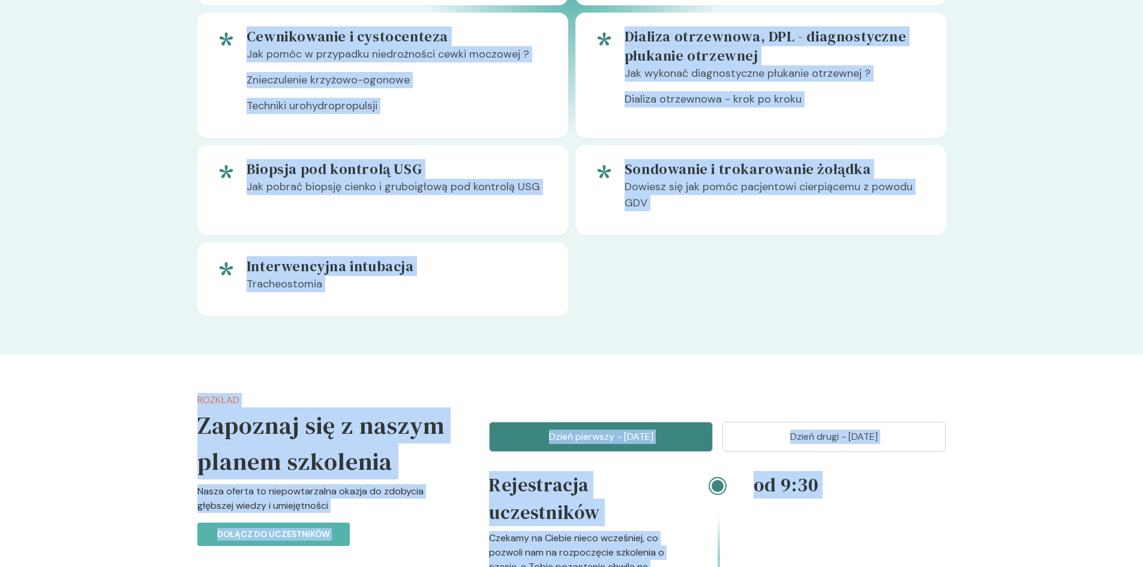
scroll to position [1004, 0]
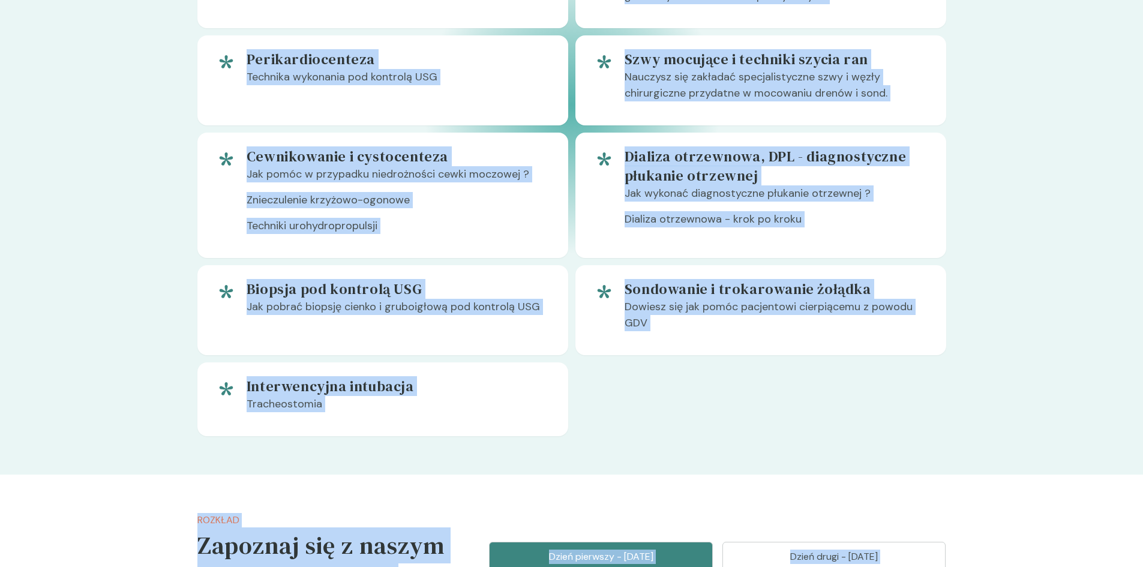
drag, startPoint x: 440, startPoint y: 412, endPoint x: 427, endPoint y: 406, distance: 14.0
click at [439, 412] on p "Tracheostomia" at bounding box center [398, 409] width 302 height 26
click at [327, 419] on p "Tracheostomia" at bounding box center [398, 409] width 302 height 26
click at [769, 383] on div "Techniki drenażu klatki piersiowej Punkcja pod kontrolą USG, zakładanie drenu d…" at bounding box center [571, 104] width 749 height 663
click at [757, 395] on div "Techniki drenażu klatki piersiowej Punkcja pod kontrolą USG, zakładanie drenu d…" at bounding box center [571, 104] width 749 height 663
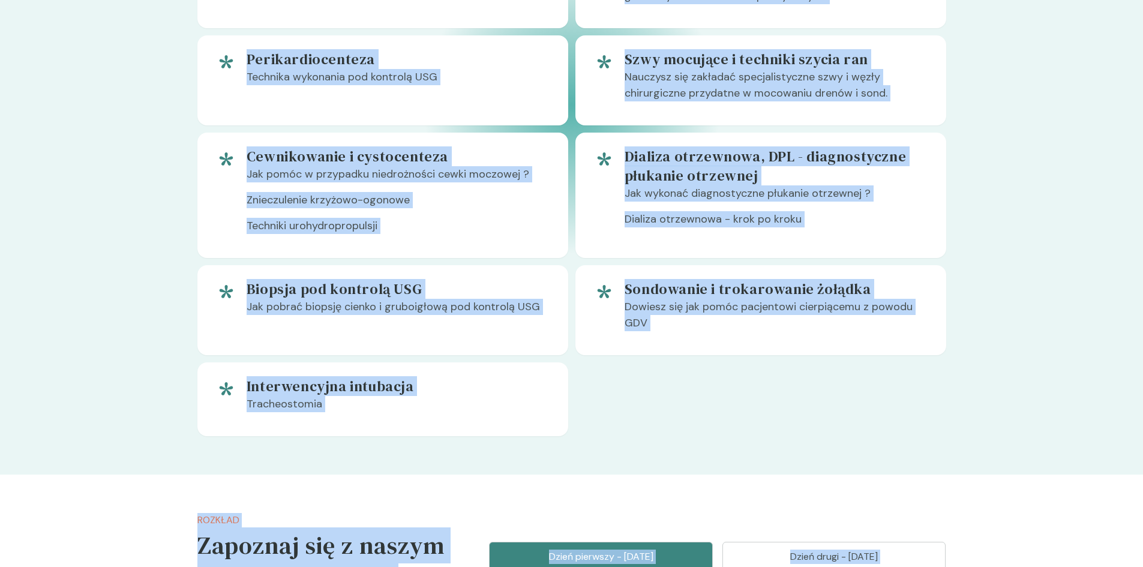
click at [757, 395] on div "Techniki drenażu klatki piersiowej Punkcja pod kontrolą USG, zakładanie drenu d…" at bounding box center [571, 104] width 749 height 663
click at [744, 389] on div "Techniki drenażu klatki piersiowej Punkcja pod kontrolą USG, zakładanie drenu d…" at bounding box center [571, 104] width 749 height 663
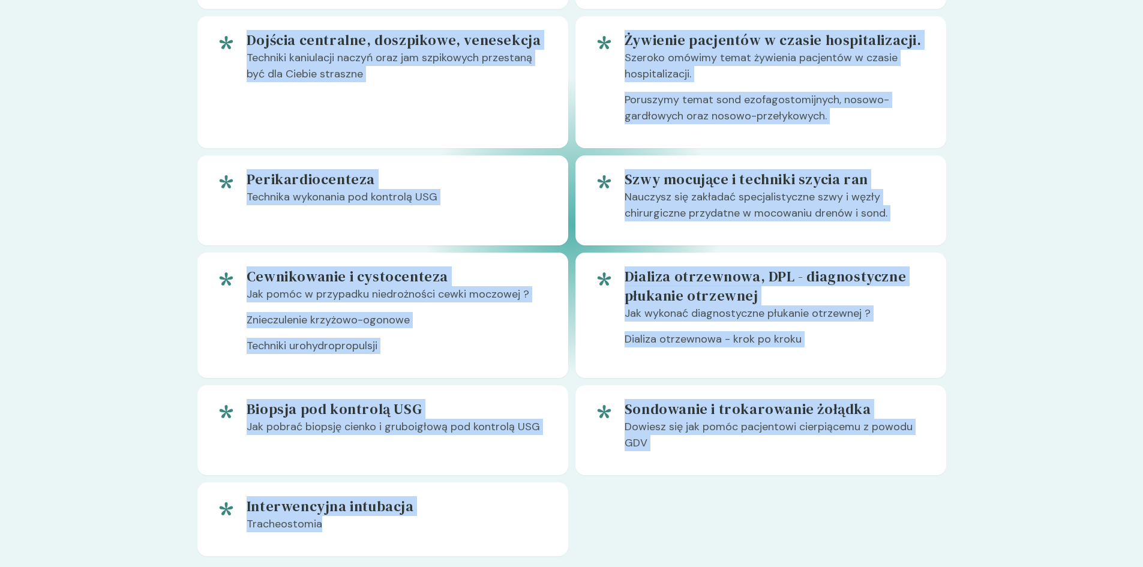
scroll to position [704, 0]
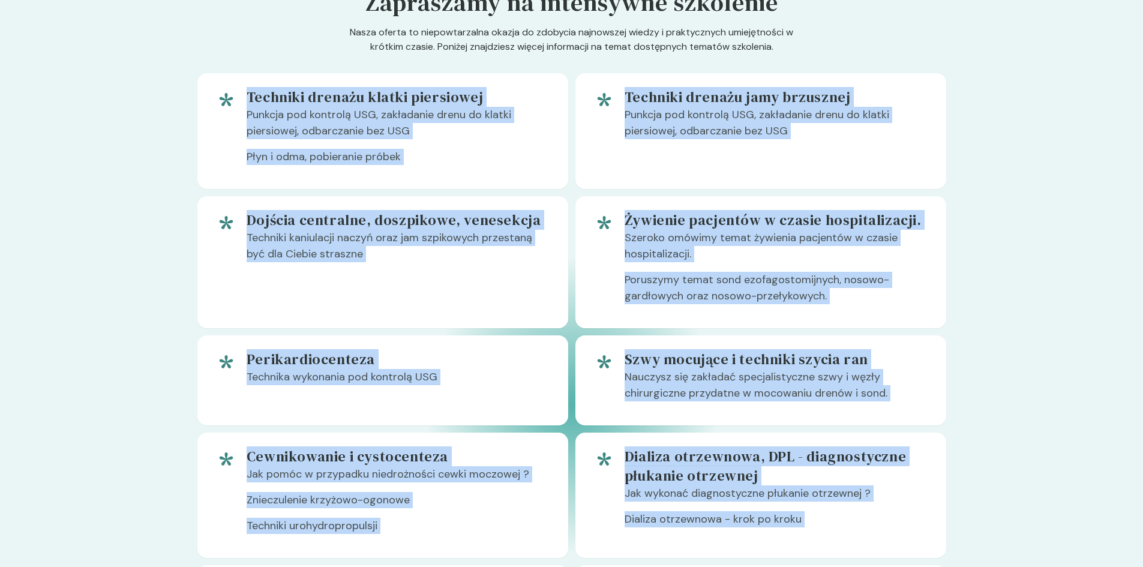
drag, startPoint x: 337, startPoint y: 408, endPoint x: 248, endPoint y: 105, distance: 315.9
click at [248, 105] on div "Techniki drenażu klatki piersiowej Punkcja pod kontrolą USG, zakładanie drenu d…" at bounding box center [571, 404] width 749 height 663
copy div "Techniki drenażu klatki piersiowej Punkcja pod kontrolą USG, zakładanie drenu d…"
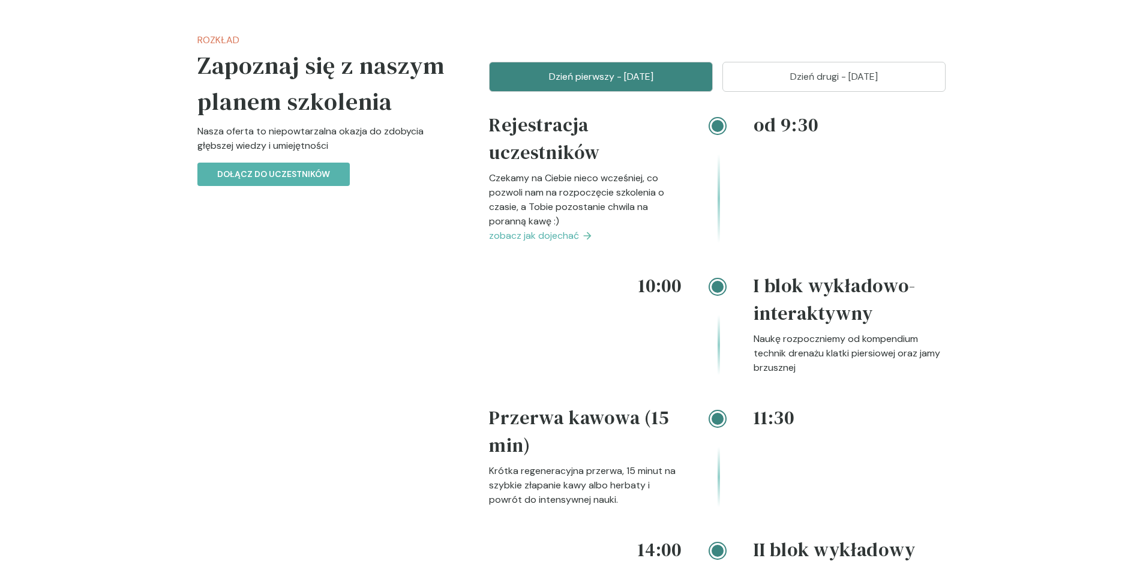
scroll to position [1124, 0]
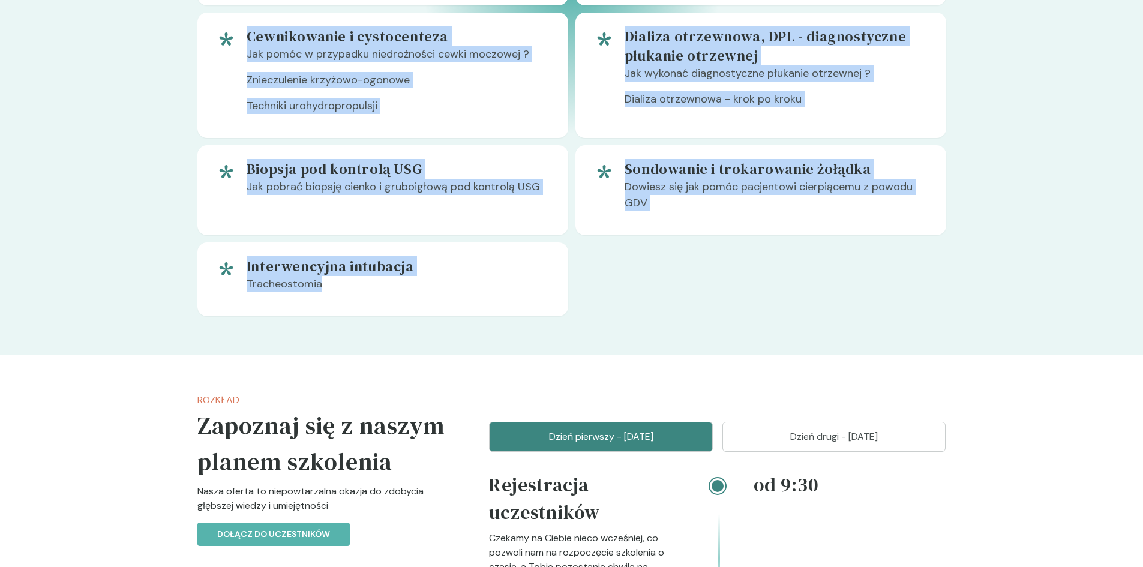
click at [757, 428] on button "Dzień drugi - 07 grudzień" at bounding box center [834, 437] width 224 height 30
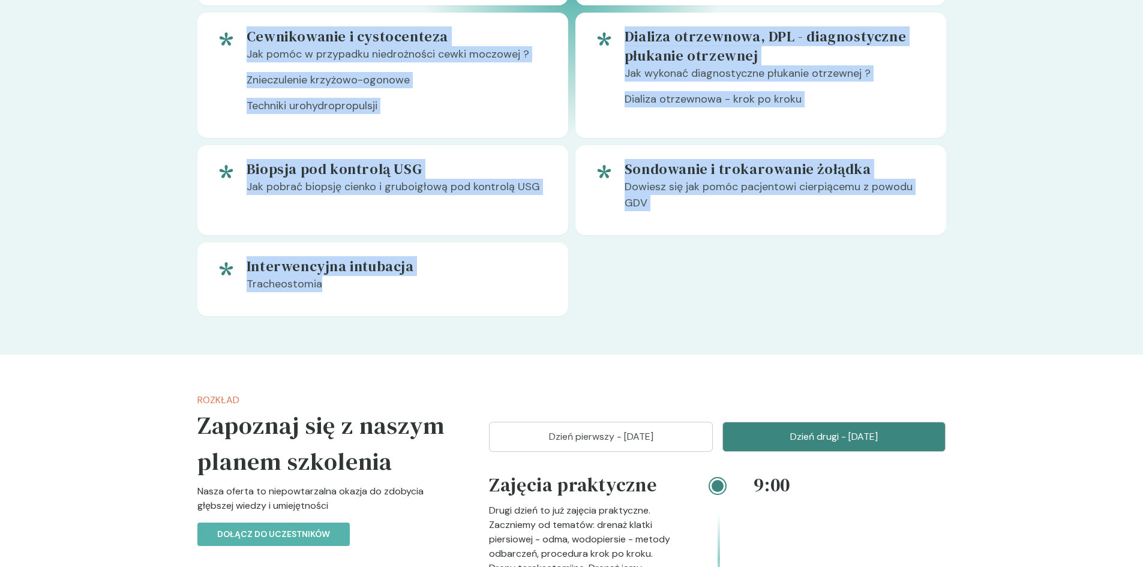
click at [664, 429] on button "Dzień pierwszy - 06 grudzień" at bounding box center [601, 437] width 224 height 30
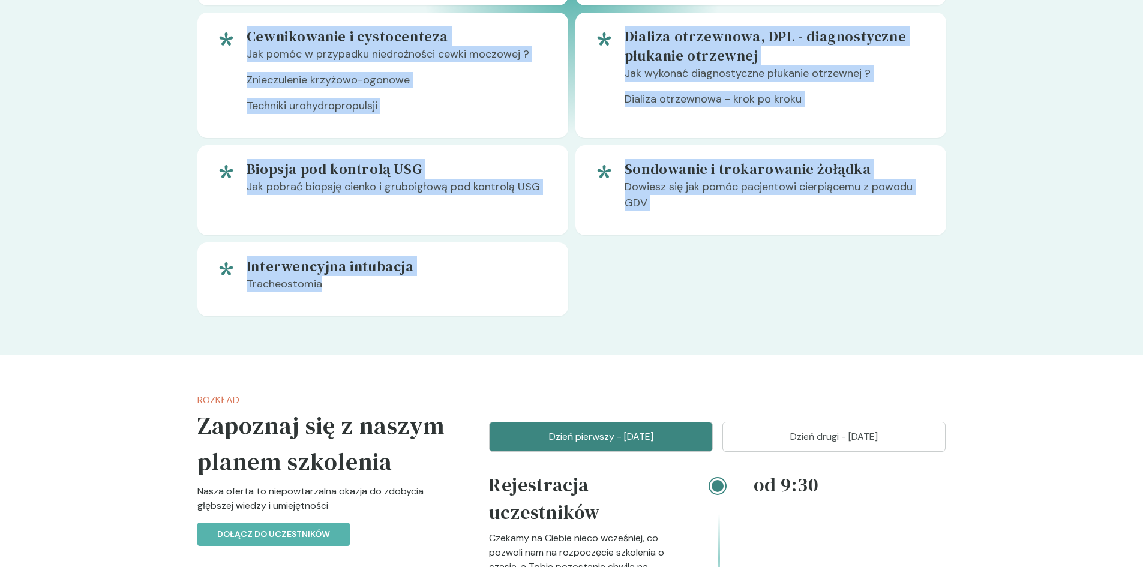
click at [868, 444] on button "Dzień drugi - 07 grudzień" at bounding box center [834, 437] width 224 height 30
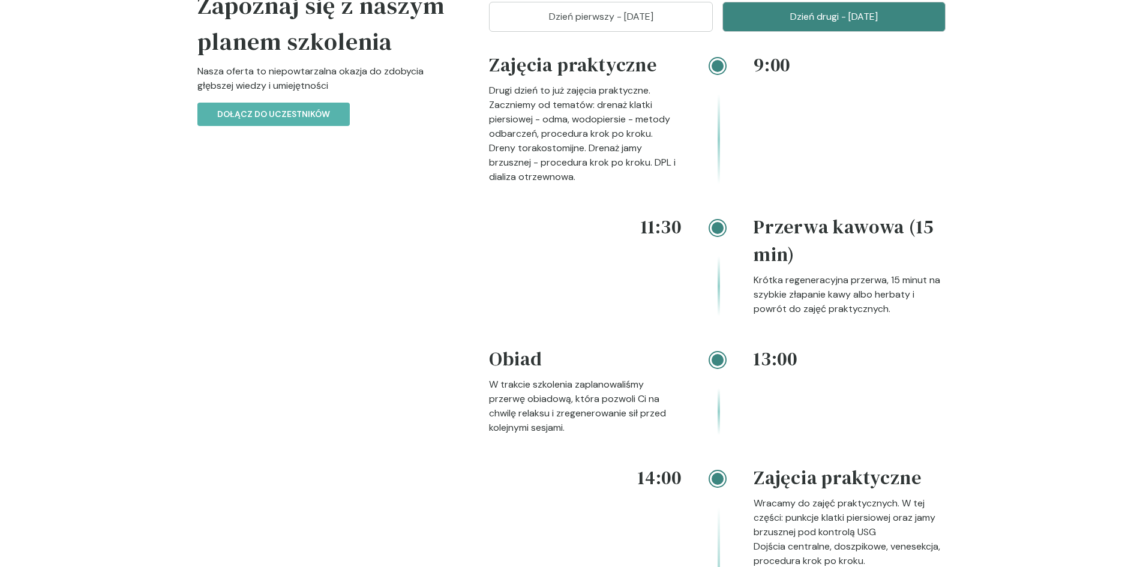
scroll to position [1484, 0]
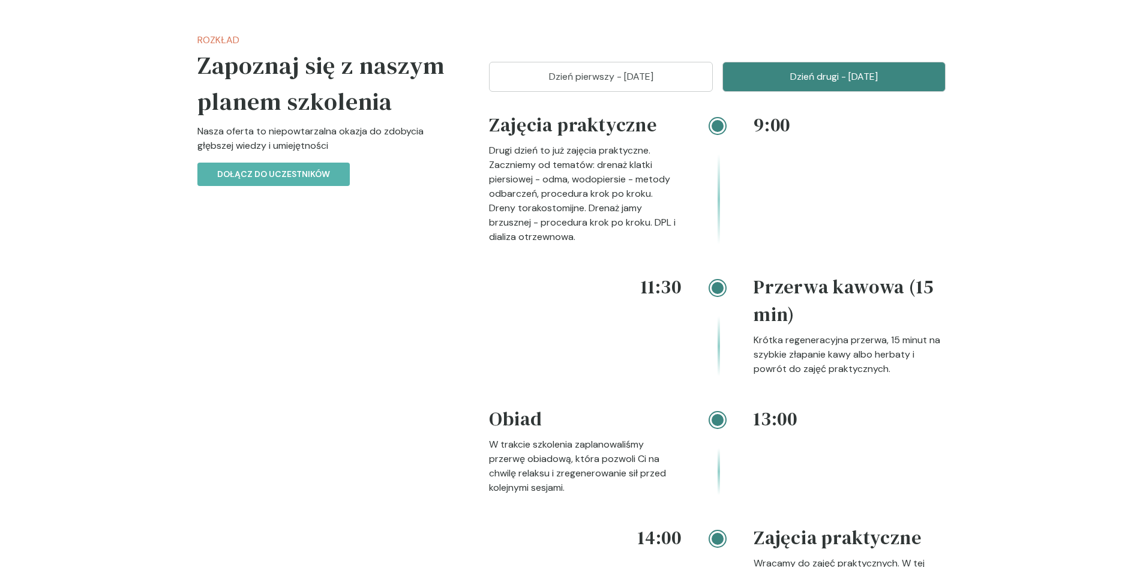
click at [722, 62] on button "Dzień drugi - 07 grudzień" at bounding box center [834, 77] width 224 height 30
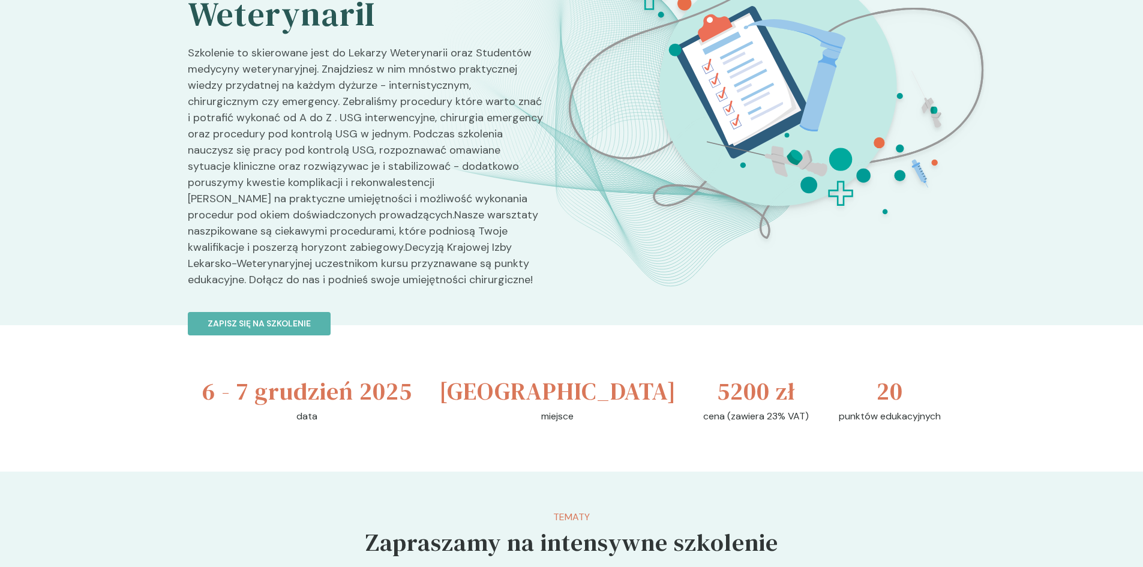
scroll to position [0, 0]
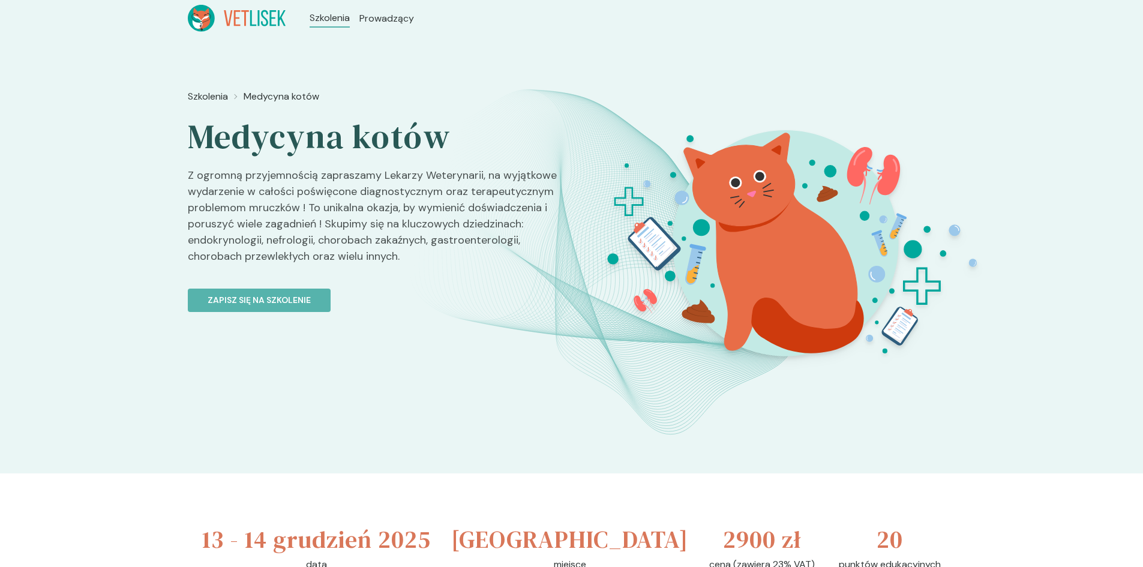
scroll to position [3060, 0]
